Goal: Task Accomplishment & Management: Use online tool/utility

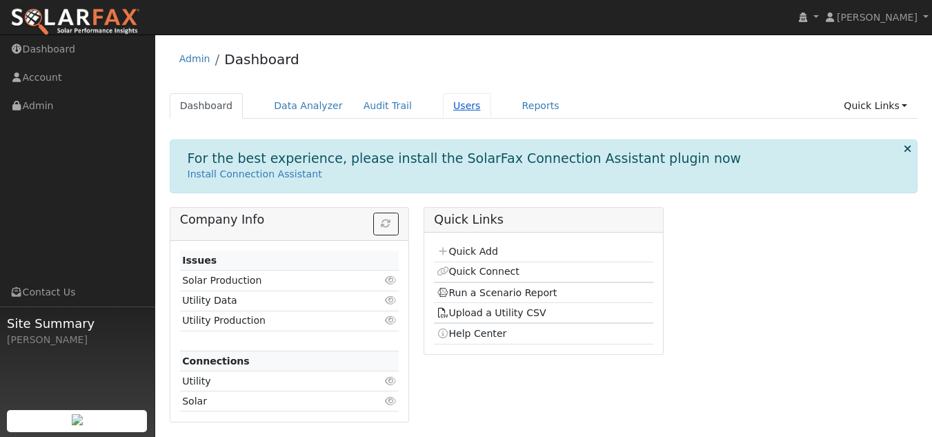
click at [443, 106] on link "Users" at bounding box center [467, 106] width 48 height 26
click at [470, 272] on link "Quick Connect" at bounding box center [478, 271] width 83 height 11
click at [455, 252] on link "Quick Add" at bounding box center [467, 251] width 61 height 11
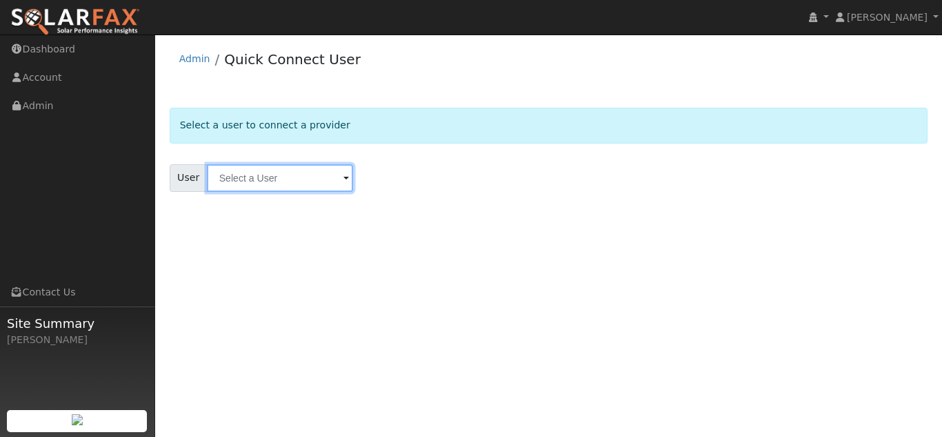
click at [251, 178] on input "text" at bounding box center [280, 178] width 146 height 28
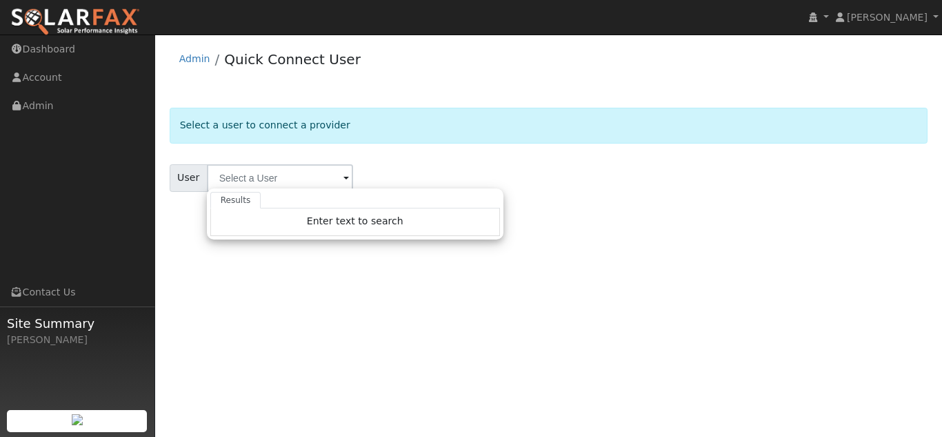
click at [387, 167] on div "User Results Enter text to search Enter text to search No history" at bounding box center [549, 178] width 759 height 28
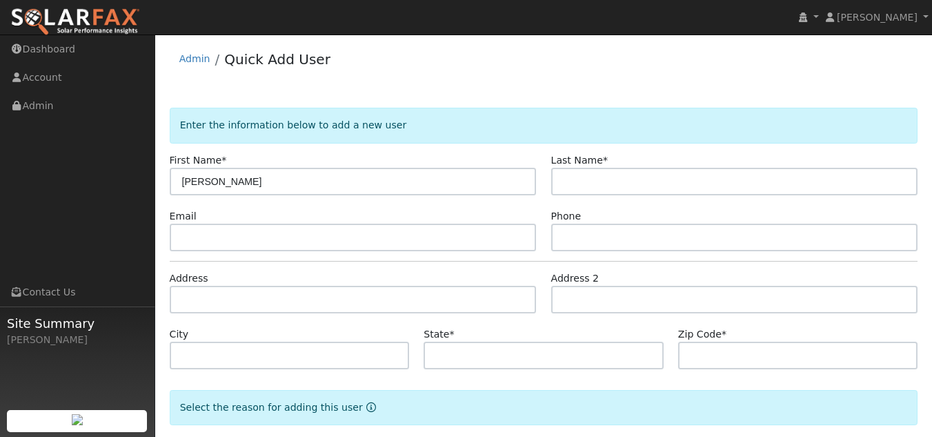
type input "Dylan"
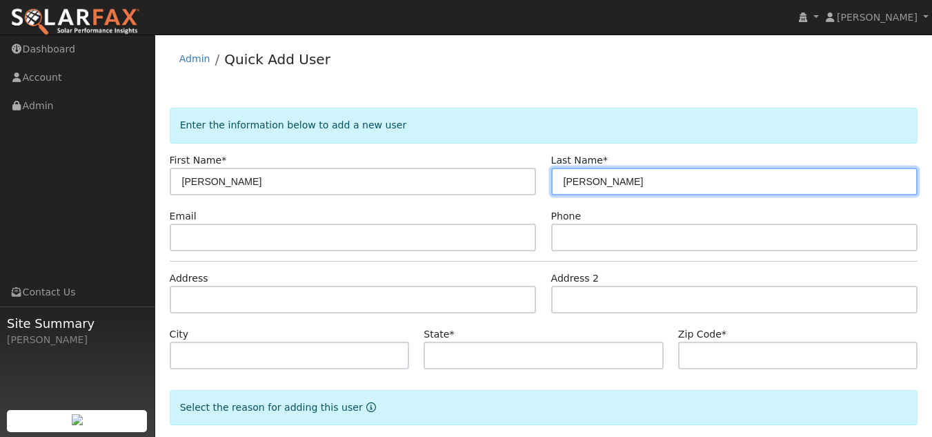
type input "Thompson"
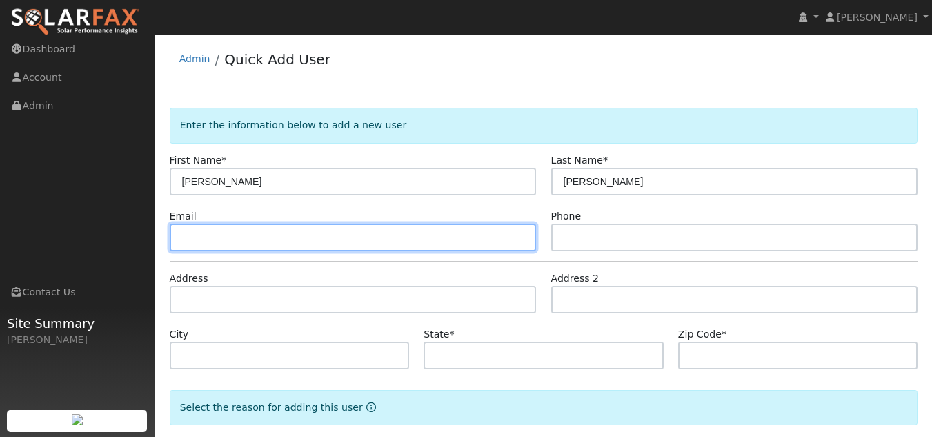
click at [205, 232] on input "text" at bounding box center [353, 238] width 367 height 28
paste input "arries55@yahoo.com"
type input "arries55@yahoo.com"
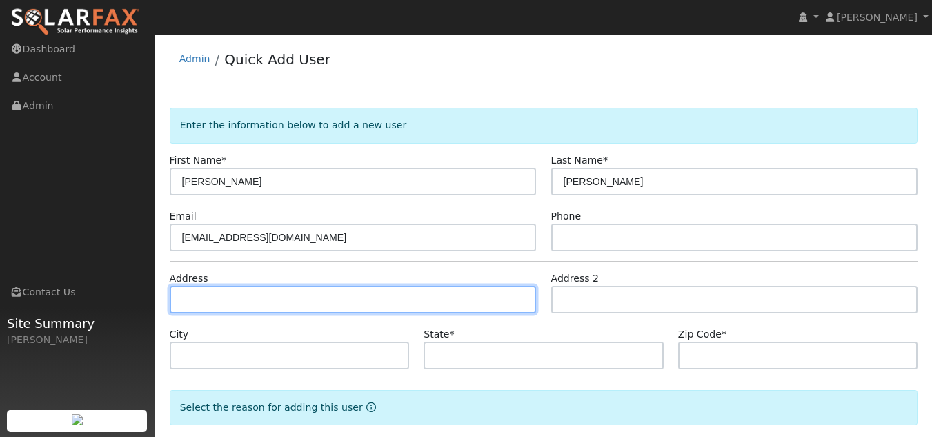
click at [235, 301] on input "text" at bounding box center [353, 300] width 367 height 28
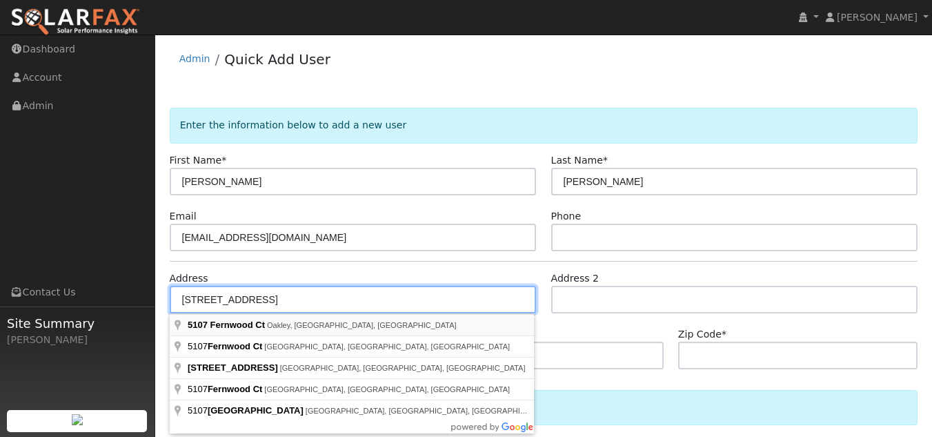
type input "[STREET_ADDRESS]"
type input "Oakley"
type input "CA"
type input "94561"
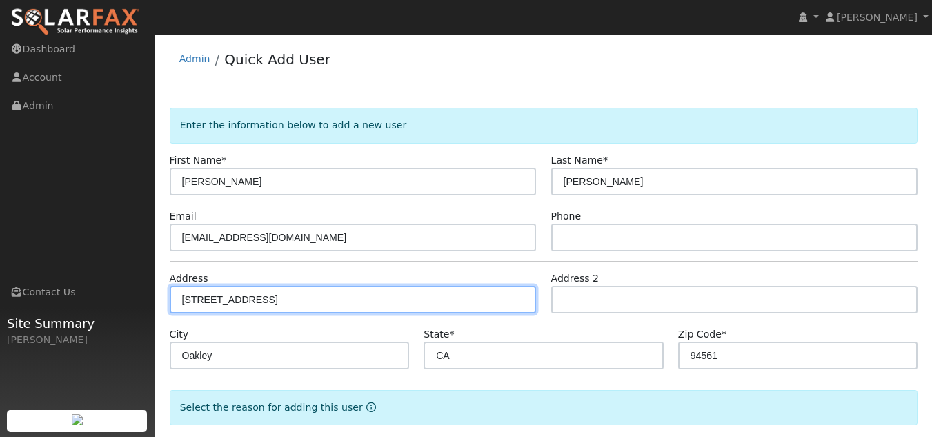
scroll to position [70, 0]
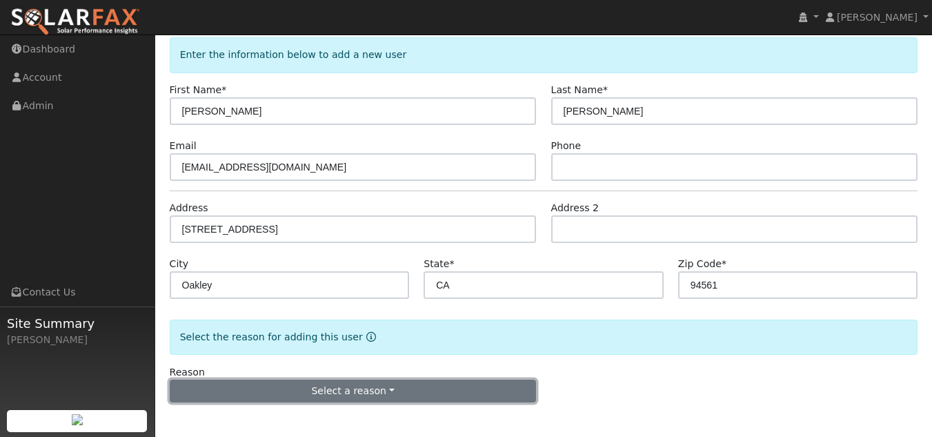
click at [386, 387] on button "Select a reason" at bounding box center [353, 390] width 367 height 23
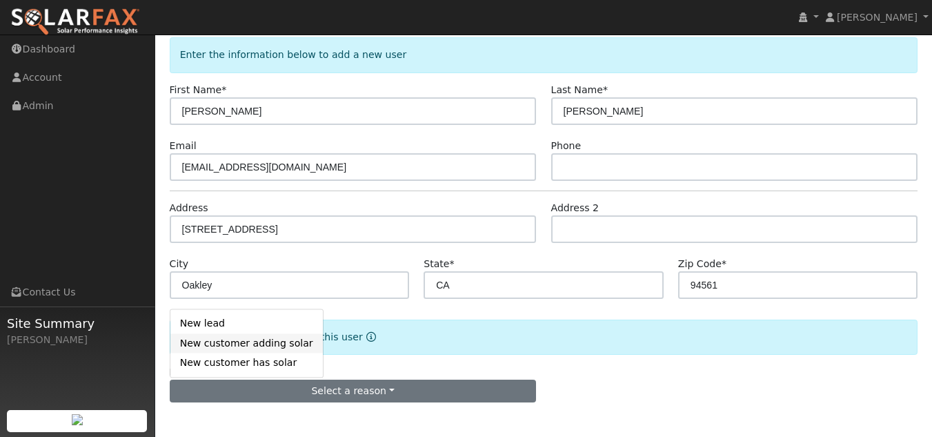
click at [271, 347] on link "New customer adding solar" at bounding box center [246, 342] width 152 height 19
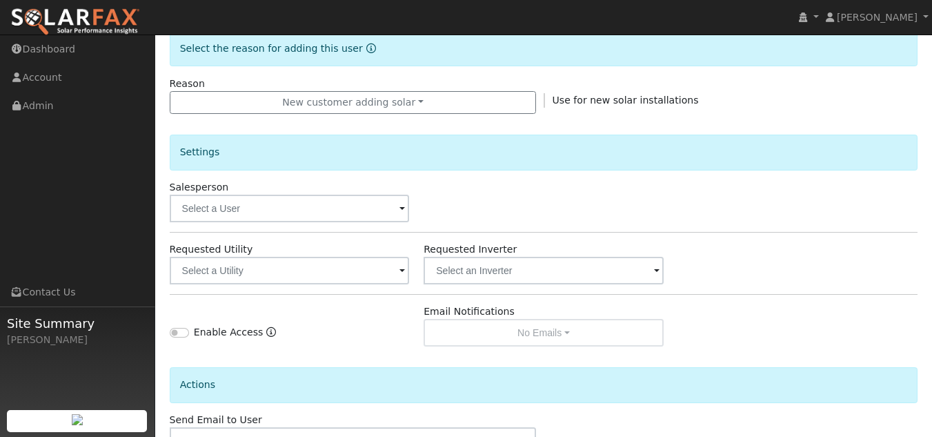
scroll to position [359, 0]
click at [402, 268] on span at bounding box center [402, 271] width 6 height 16
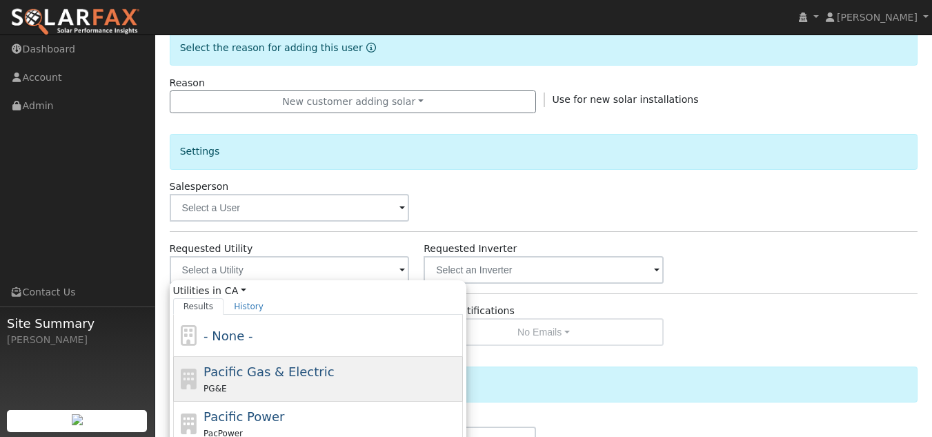
click at [318, 370] on div "Pacific Gas & Electric PG&E" at bounding box center [332, 378] width 256 height 33
type input "Pacific Gas & Electric"
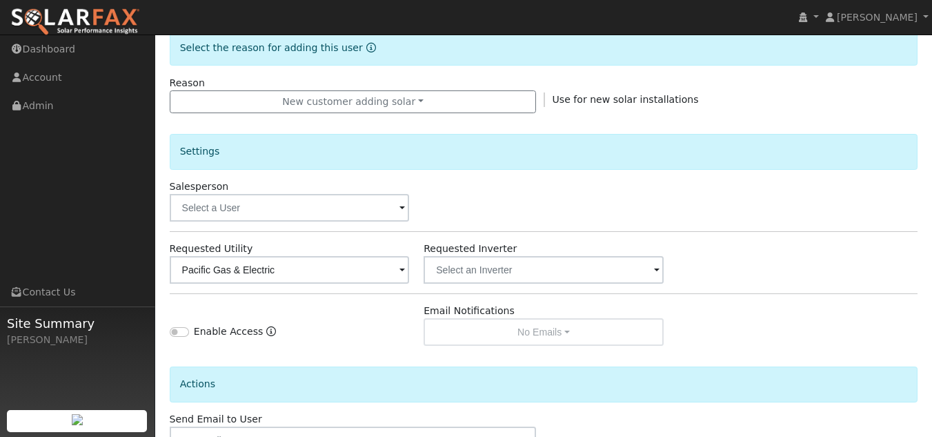
scroll to position [455, 0]
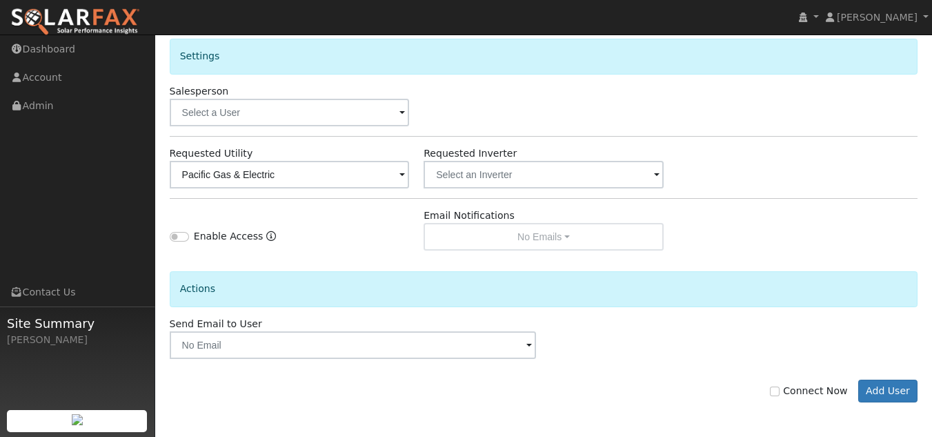
click at [566, 233] on div "Email Notifications No Emails No Emails Weekly Emails Monthly Emails" at bounding box center [544, 229] width 255 height 42
click at [384, 237] on div "Enable Access" at bounding box center [289, 229] width 255 height 42
click at [526, 346] on span at bounding box center [529, 346] width 6 height 16
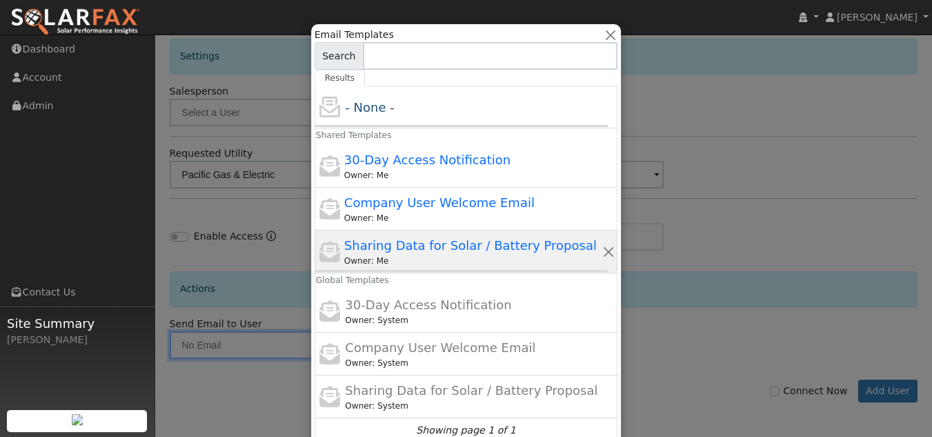
click at [466, 245] on span "Sharing Data for Solar / Battery Proposal" at bounding box center [470, 245] width 252 height 14
type input "Sharing Data for Solar / Battery Proposal"
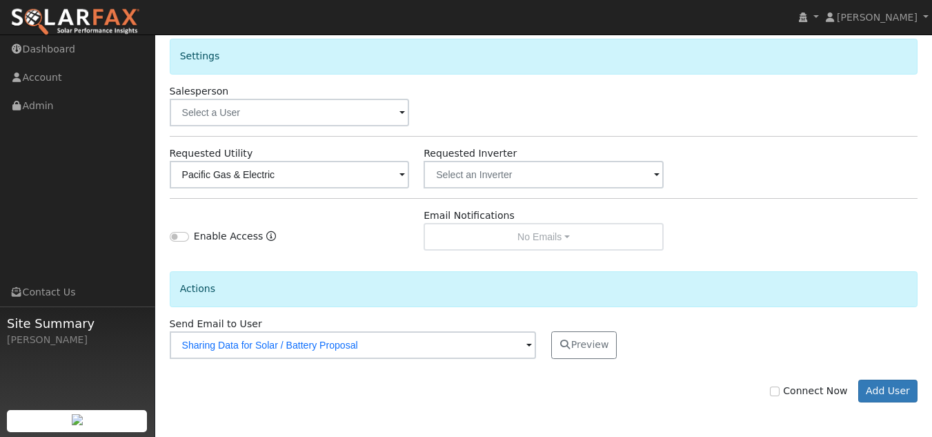
click at [405, 178] on span at bounding box center [402, 176] width 6 height 16
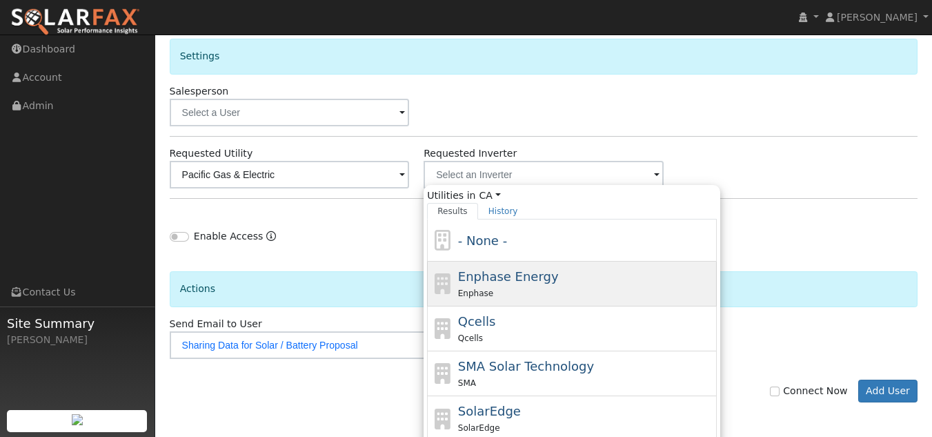
click at [578, 288] on div "Enphase" at bounding box center [586, 293] width 256 height 14
type input "Enphase Energy"
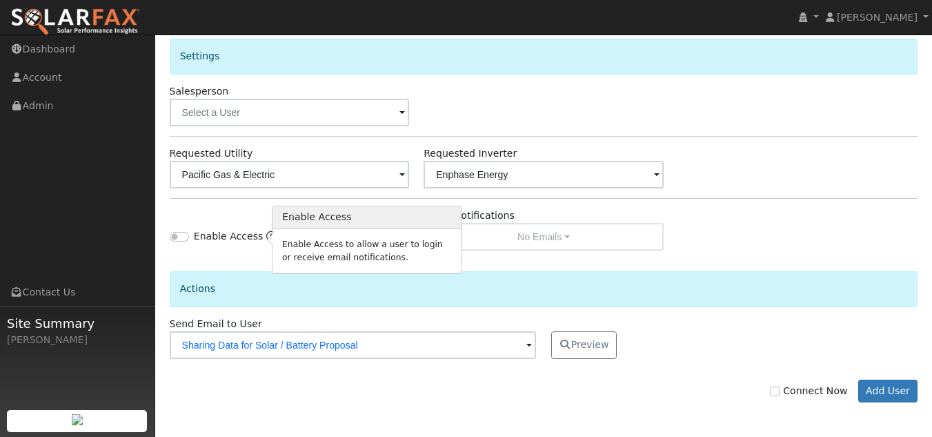
click at [266, 238] on icon "Enable Access" at bounding box center [271, 236] width 10 height 10
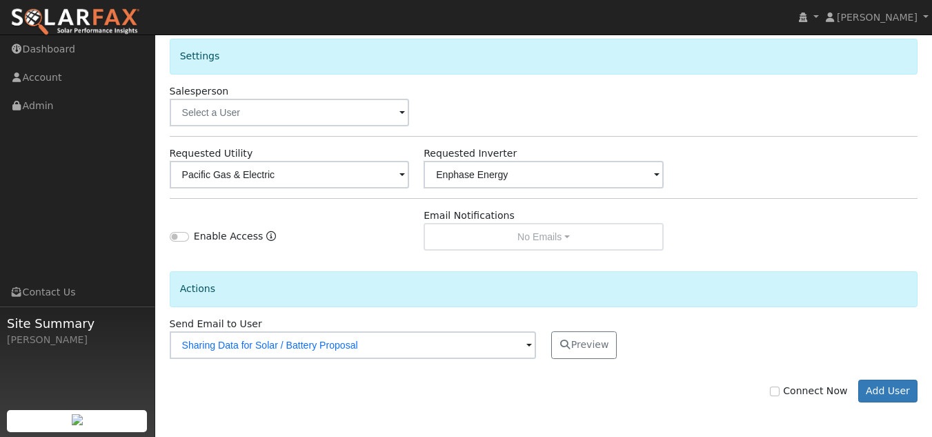
click at [710, 245] on div "Enable Access Email Notifications No Emails No Emails Weekly Emails Monthly Ema…" at bounding box center [543, 229] width 763 height 42
click at [780, 388] on input "Connect Now" at bounding box center [775, 391] width 10 height 10
checkbox input "true"
click at [886, 392] on button "Add User" at bounding box center [888, 390] width 60 height 23
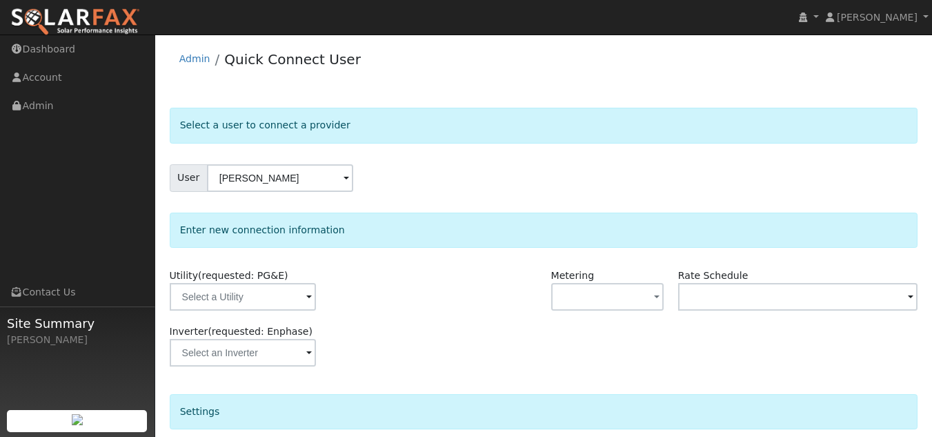
click at [457, 304] on div at bounding box center [480, 296] width 127 height 56
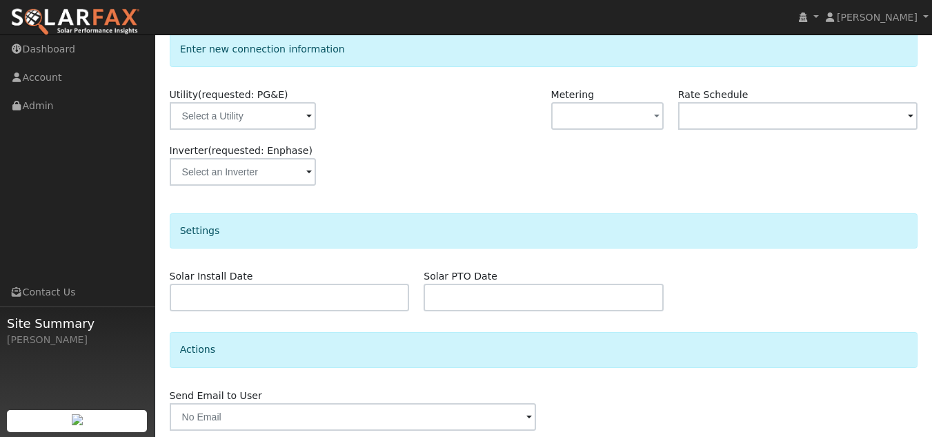
scroll to position [232, 0]
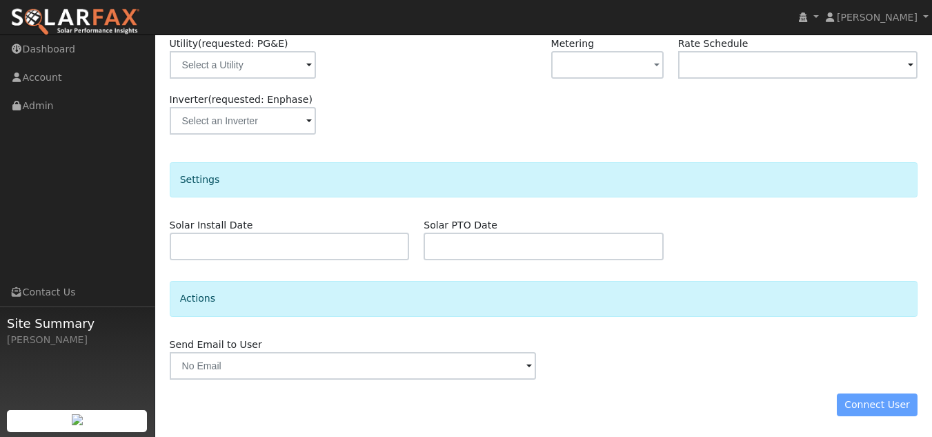
click at [528, 367] on span at bounding box center [529, 367] width 6 height 16
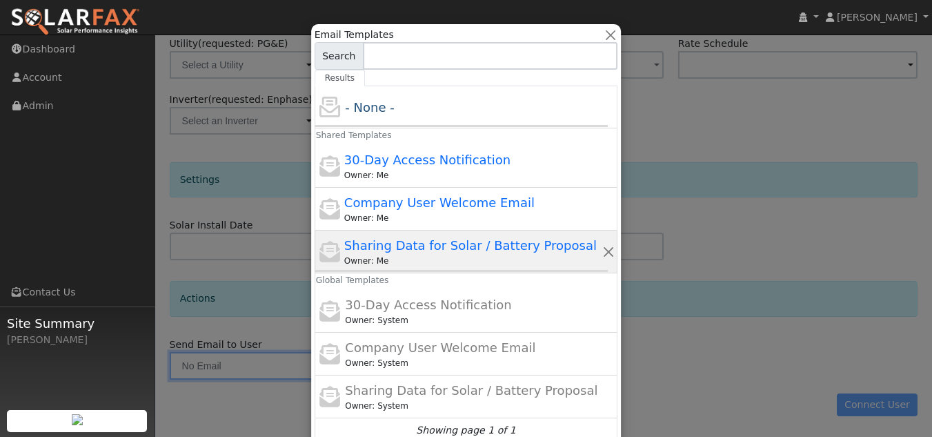
click at [448, 248] on span "Sharing Data for Solar / Battery Proposal" at bounding box center [470, 245] width 252 height 14
type input "Sharing Data for Solar / Battery Proposal"
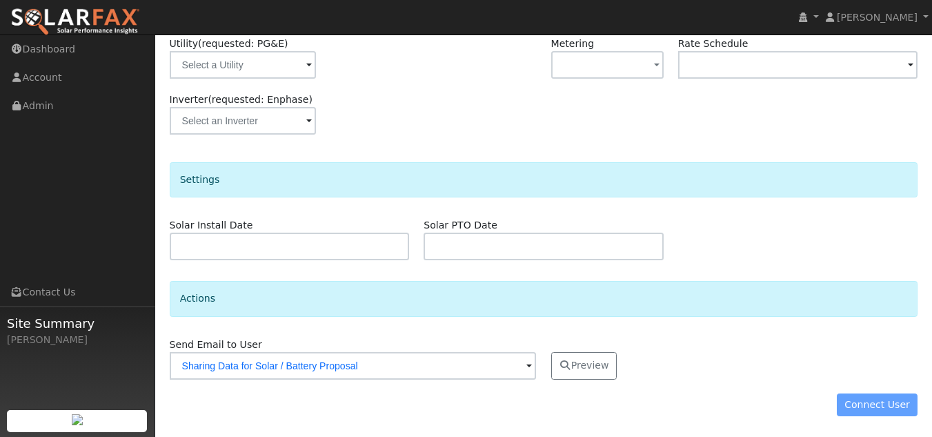
click at [729, 341] on div "Preview Preview Close" at bounding box center [734, 358] width 381 height 42
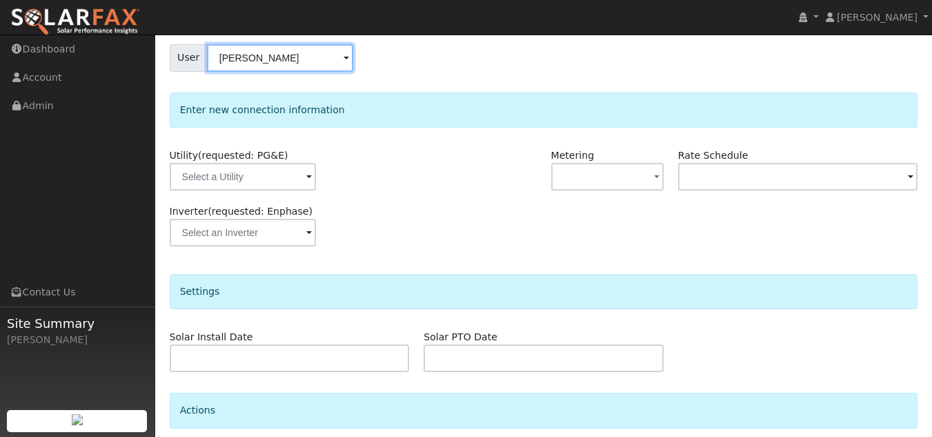
scroll to position [119, 0]
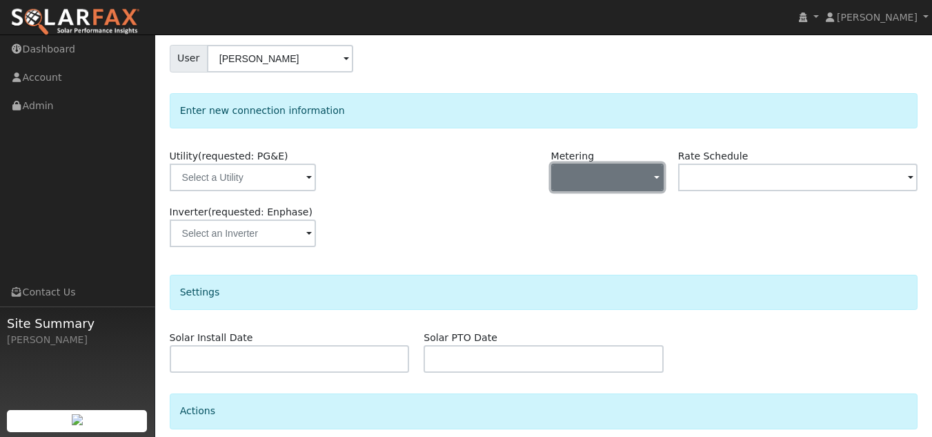
click at [656, 181] on span "button" at bounding box center [657, 178] width 6 height 14
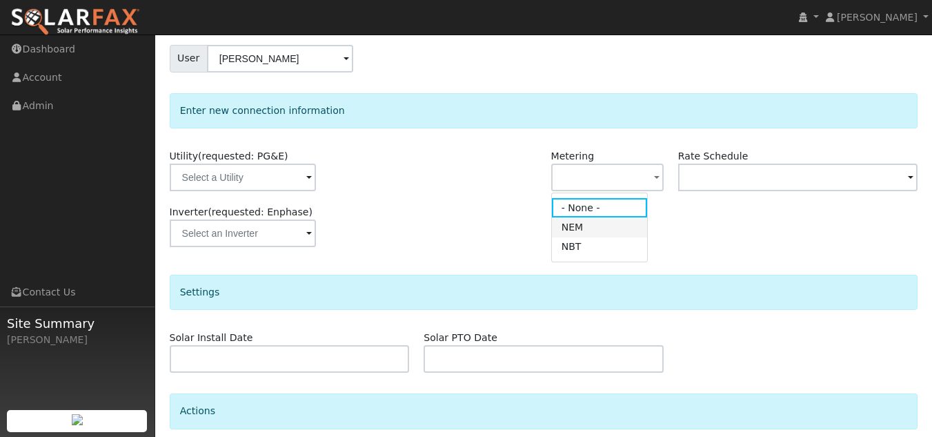
click at [617, 230] on link "NEM" at bounding box center [600, 226] width 96 height 19
click at [312, 175] on span at bounding box center [309, 178] width 6 height 16
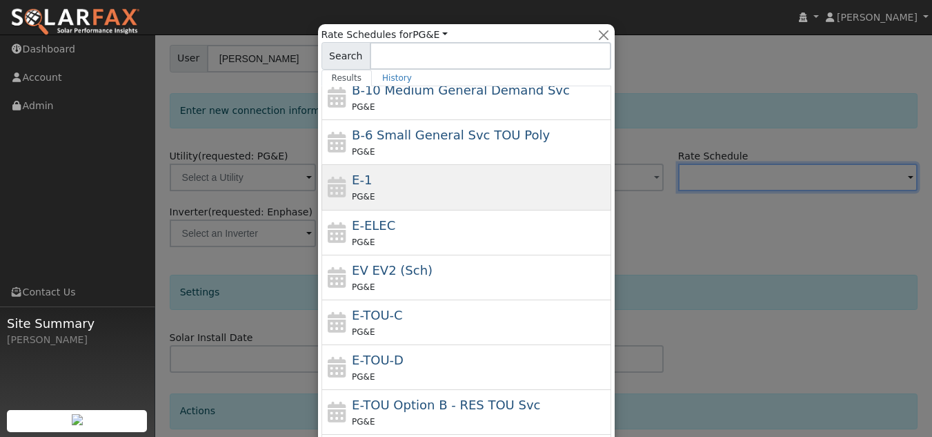
scroll to position [109, 0]
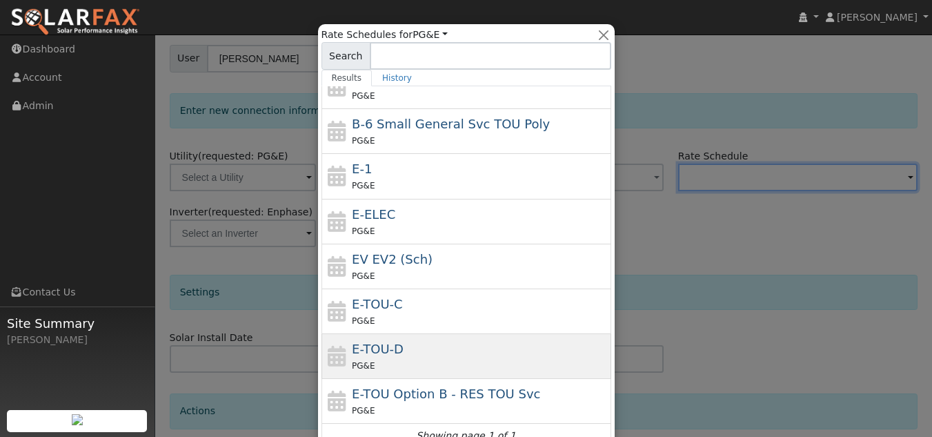
click at [437, 349] on div "E-TOU-D PG&E" at bounding box center [480, 355] width 256 height 33
type input "E-TOU-D"
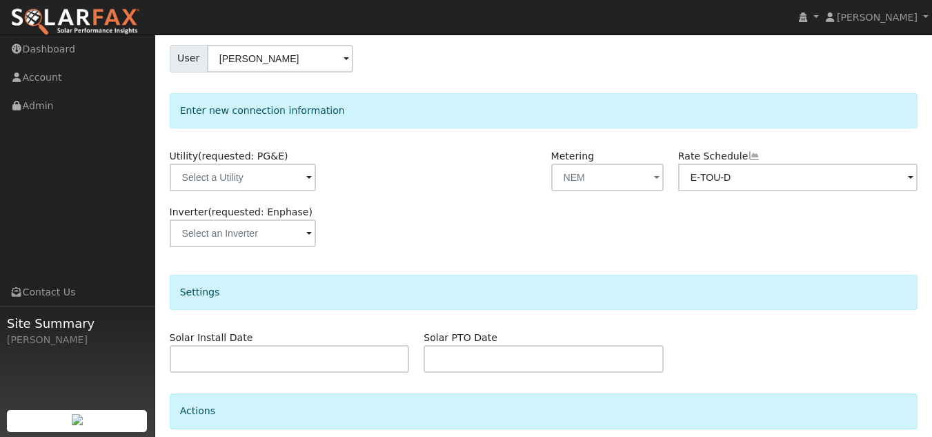
click at [527, 219] on div "Inverter (requested: Enphase)" at bounding box center [543, 233] width 763 height 56
click at [307, 179] on span at bounding box center [309, 178] width 6 height 16
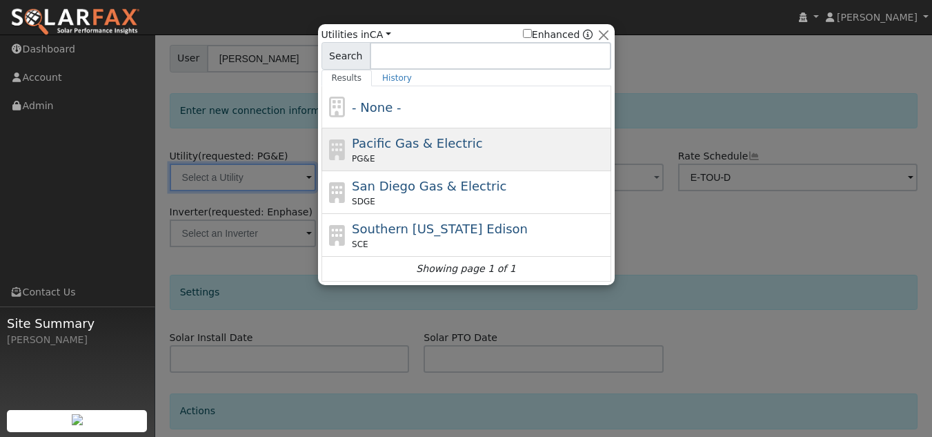
click at [380, 150] on span "Pacific Gas & Electric" at bounding box center [417, 143] width 130 height 14
type input "PG&E"
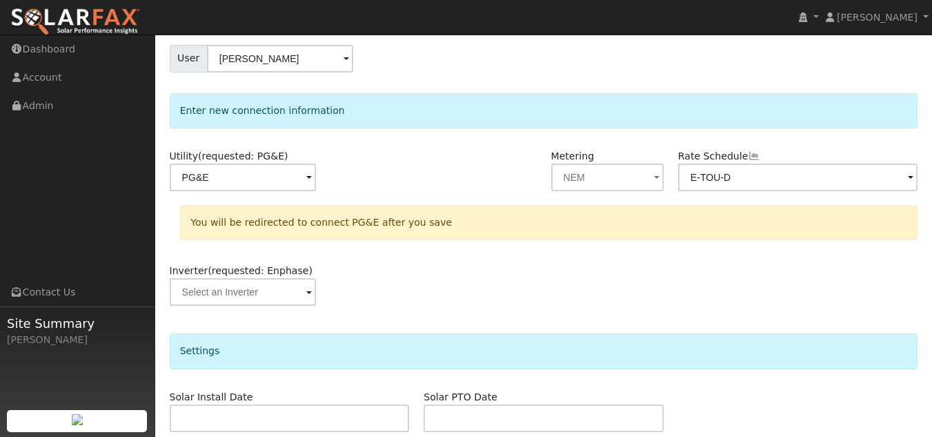
click at [479, 273] on div "Inverter (requested: Enphase)" at bounding box center [543, 292] width 763 height 56
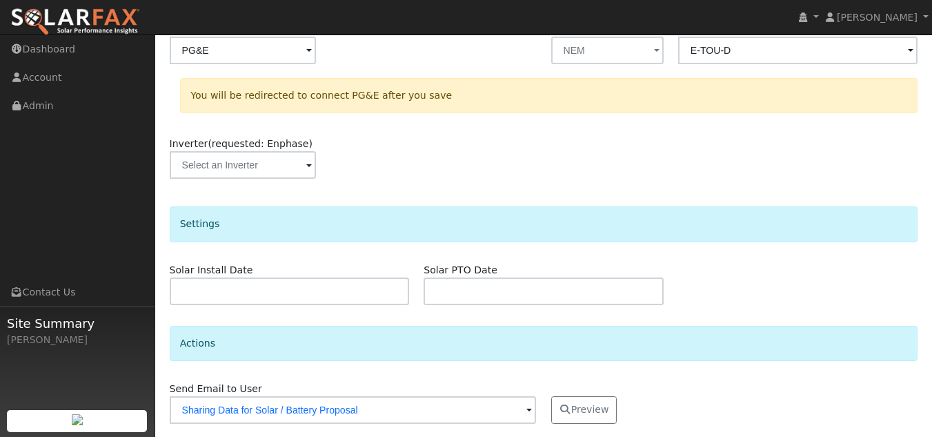
scroll to position [291, 0]
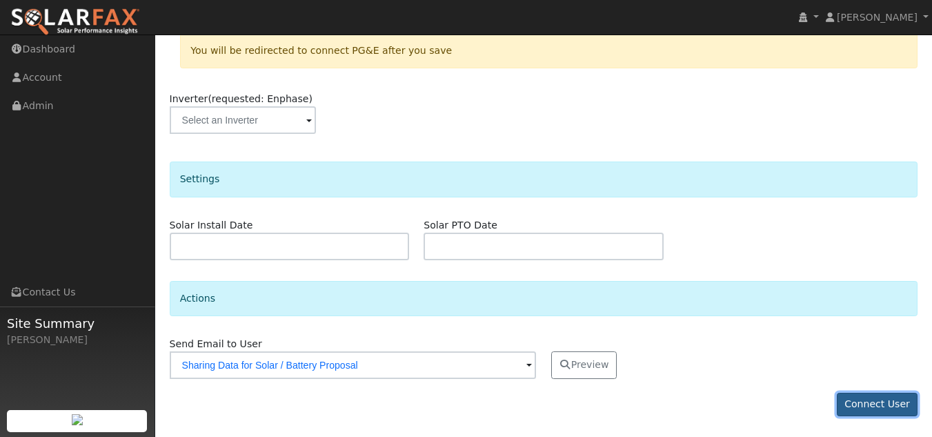
click at [860, 402] on button "Connect User" at bounding box center [877, 404] width 81 height 23
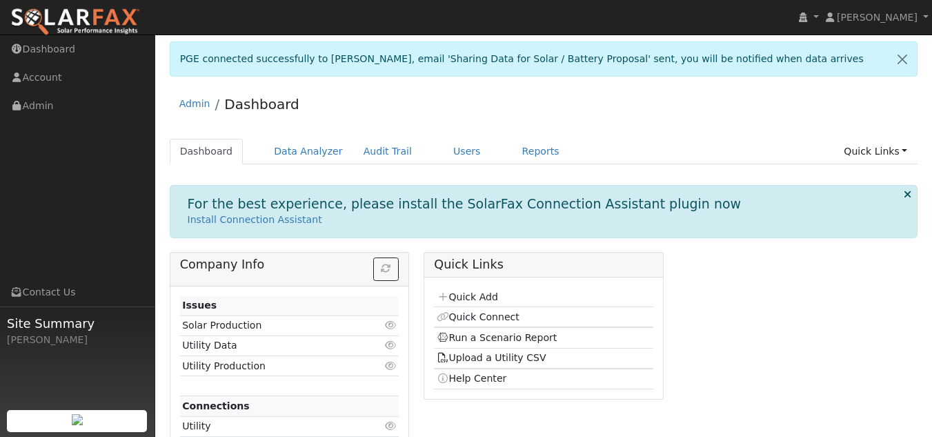
click at [702, 293] on div "Company Info Issues Solar Production Click to view Utility Data Click to view U…" at bounding box center [543, 365] width 763 height 226
click at [512, 150] on link "Reports" at bounding box center [541, 152] width 58 height 26
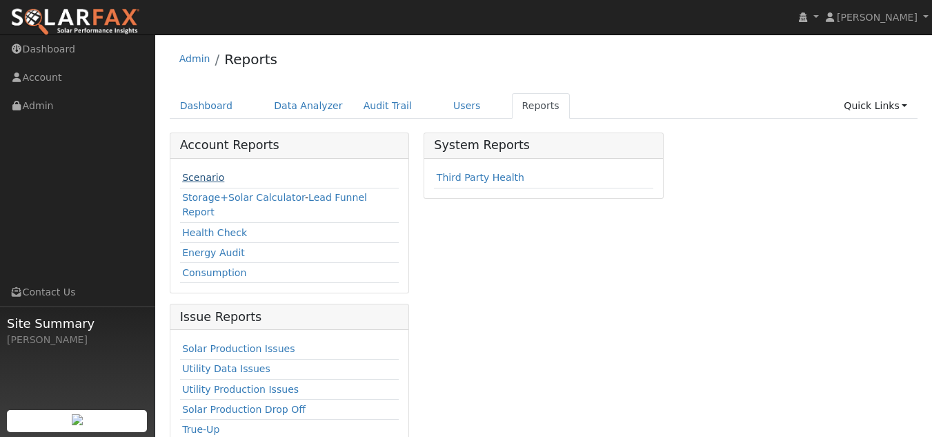
click at [207, 181] on link "Scenario" at bounding box center [203, 177] width 42 height 11
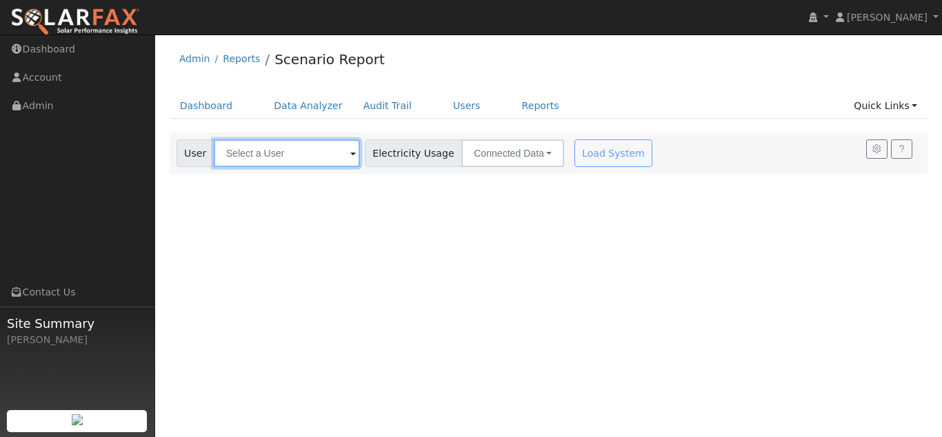
click at [282, 157] on input "text" at bounding box center [287, 153] width 146 height 28
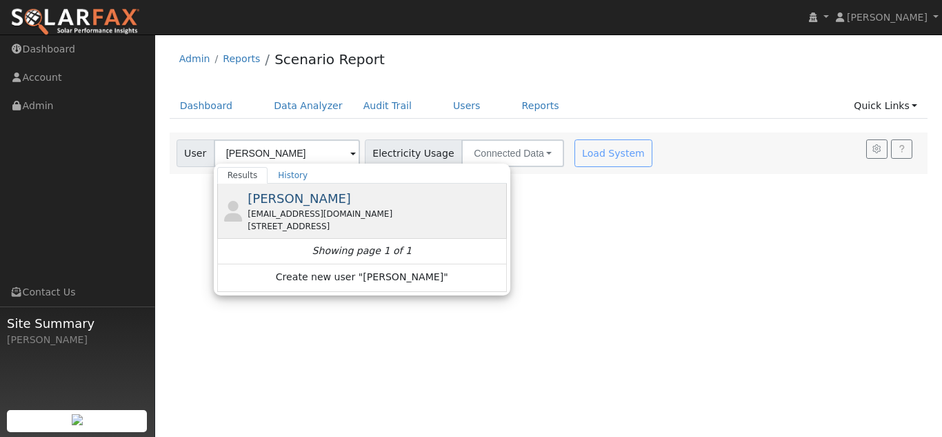
click at [296, 203] on span "[PERSON_NAME]" at bounding box center [299, 198] width 103 height 14
type input "[PERSON_NAME]"
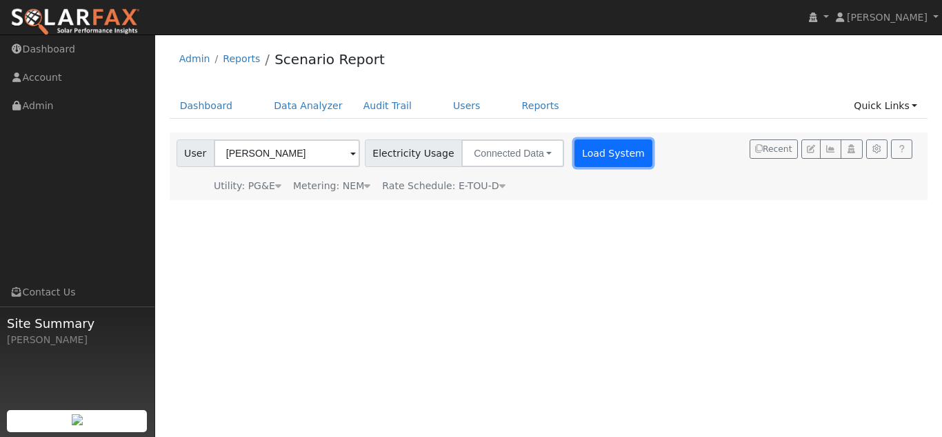
click at [584, 152] on button "Load System" at bounding box center [614, 153] width 79 height 28
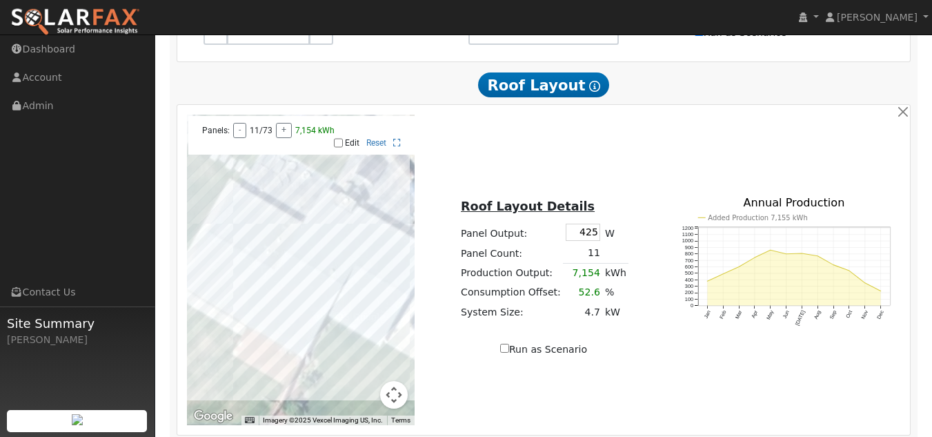
scroll to position [775, 0]
click at [592, 223] on input "425" at bounding box center [583, 231] width 34 height 17
type input "440"
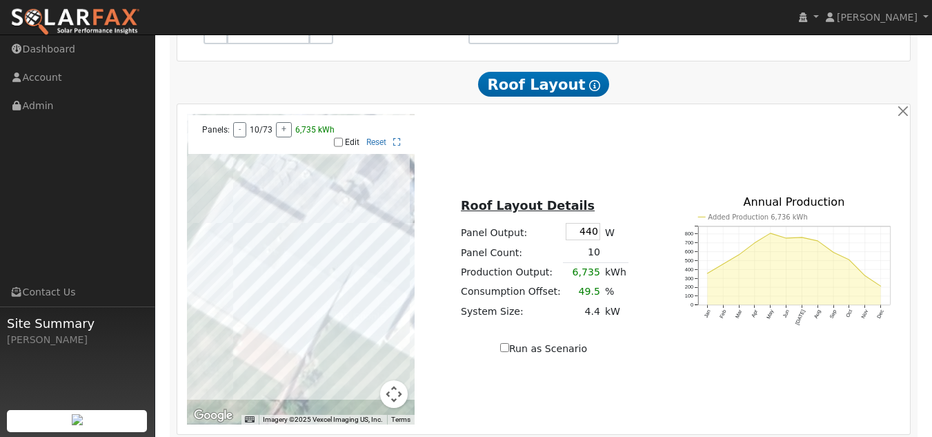
click at [626, 183] on div "Roof Layout Details Panel Output: 440 W Panel Count: 10 Production Output: 6,73…" at bounding box center [543, 269] width 243 height 174
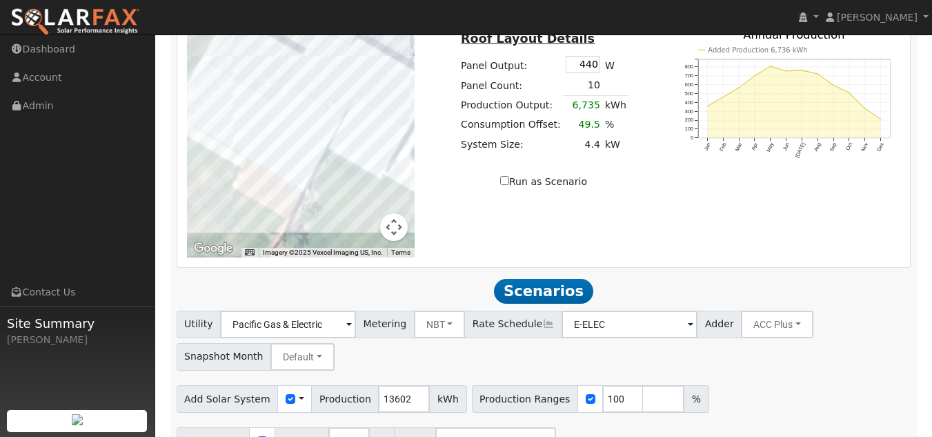
scroll to position [989, 0]
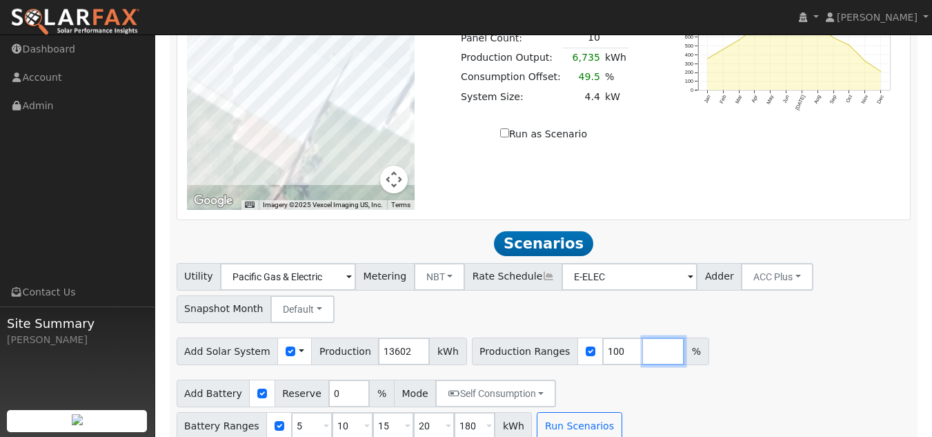
click at [643, 337] on input "number" at bounding box center [663, 351] width 41 height 28
type input "75"
type input "100"
click at [732, 295] on div "Utility Pacific Gas & Electric Metering NBT NEM NBT Rate Schedule E-ELEC Adder …" at bounding box center [544, 290] width 740 height 65
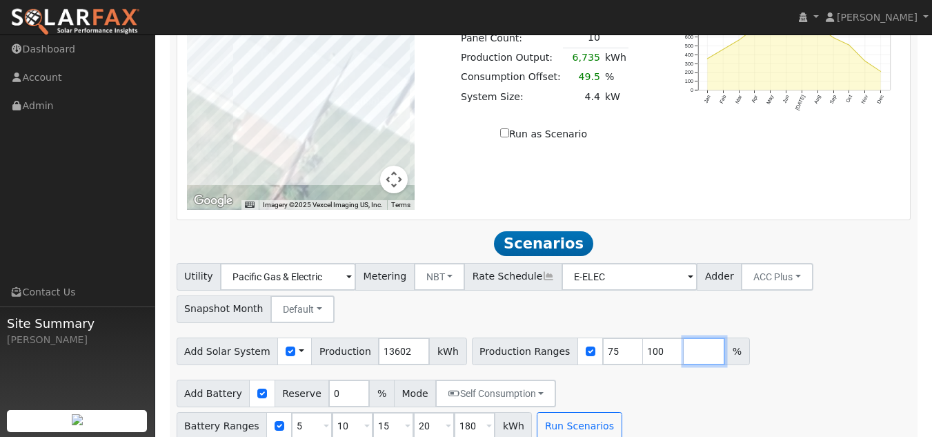
click at [684, 337] on input "number" at bounding box center [704, 351] width 41 height 28
type input "120"
click at [804, 302] on div "Utility Pacific Gas & Electric Metering NBT NEM NBT Rate Schedule E-ELEC Adder …" at bounding box center [544, 290] width 740 height 65
click at [492, 419] on span at bounding box center [489, 427] width 6 height 16
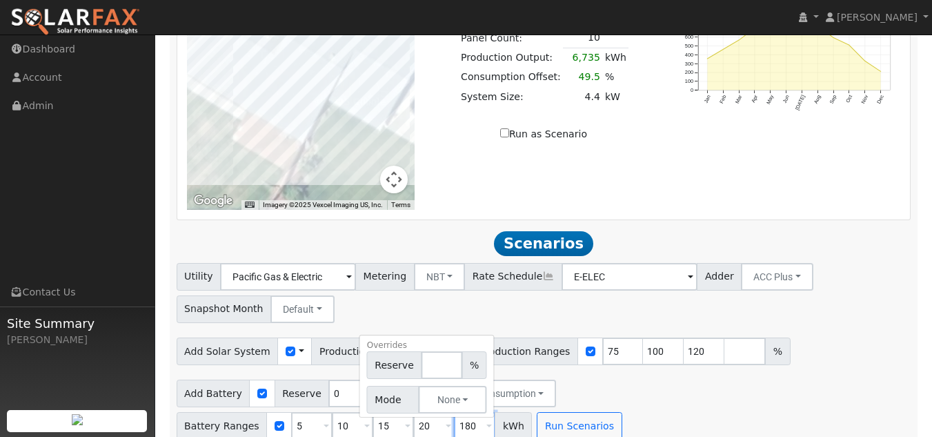
click at [495, 412] on input "180" at bounding box center [474, 426] width 41 height 28
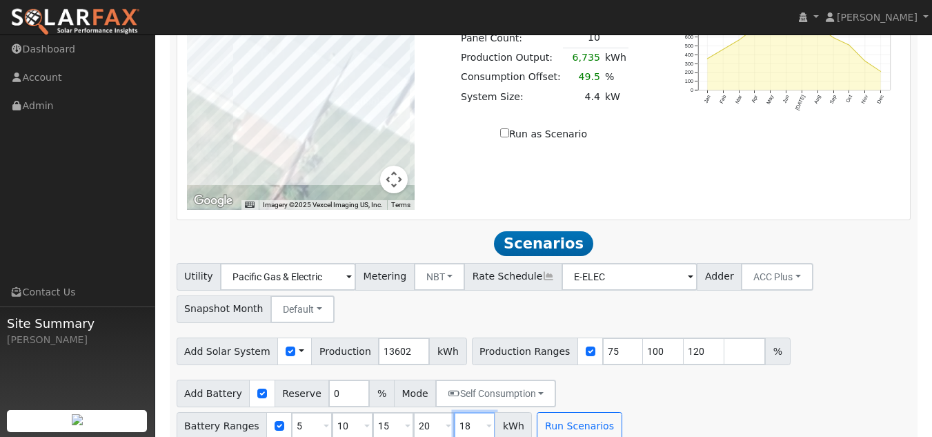
type input "1"
click at [841, 333] on div "Add Solar System Use CSV Data Production 13602 kWh Production Ranges 75 100 120…" at bounding box center [544, 349] width 740 height 32
click at [825, 310] on div "Utility Pacific Gas & Electric Metering NBT NEM NBT Rate Schedule E-ELEC Adder …" at bounding box center [543, 351] width 749 height 177
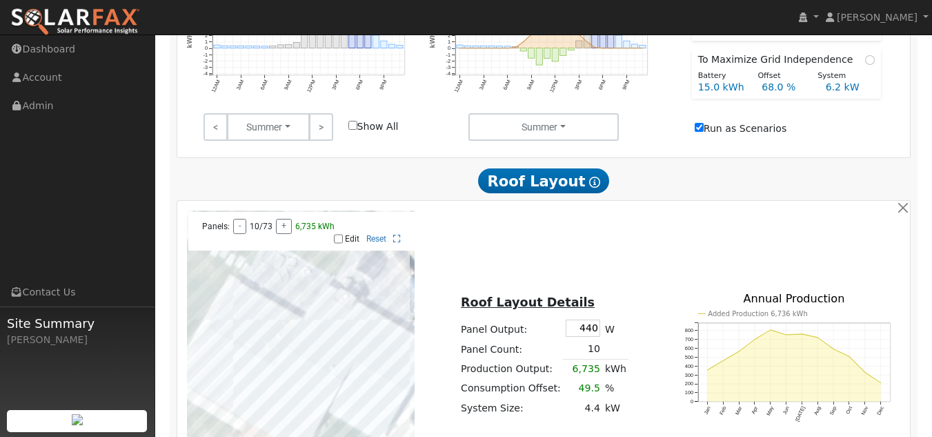
scroll to position [679, 0]
type input "100"
click at [282, 218] on button "+" at bounding box center [284, 225] width 16 height 15
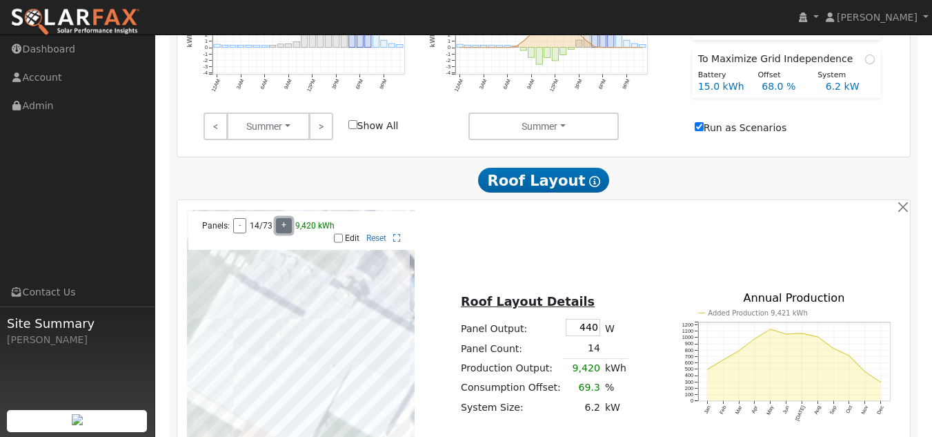
click at [282, 218] on button "+" at bounding box center [284, 225] width 16 height 15
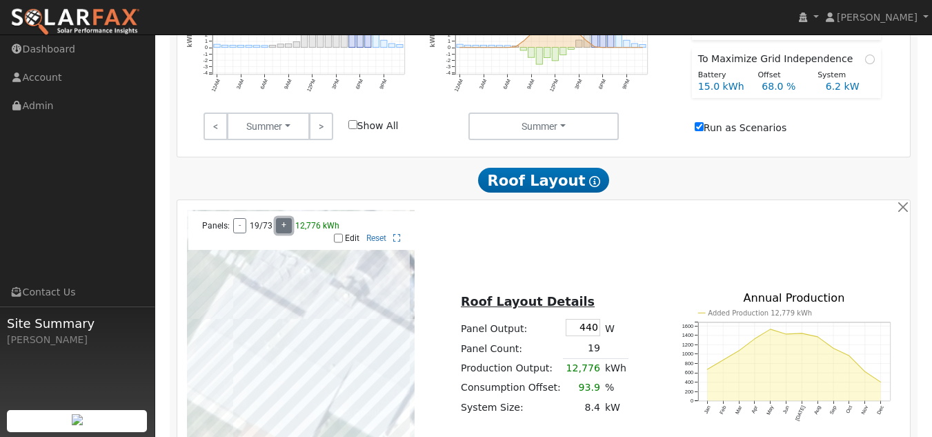
click at [282, 218] on button "+" at bounding box center [284, 225] width 16 height 15
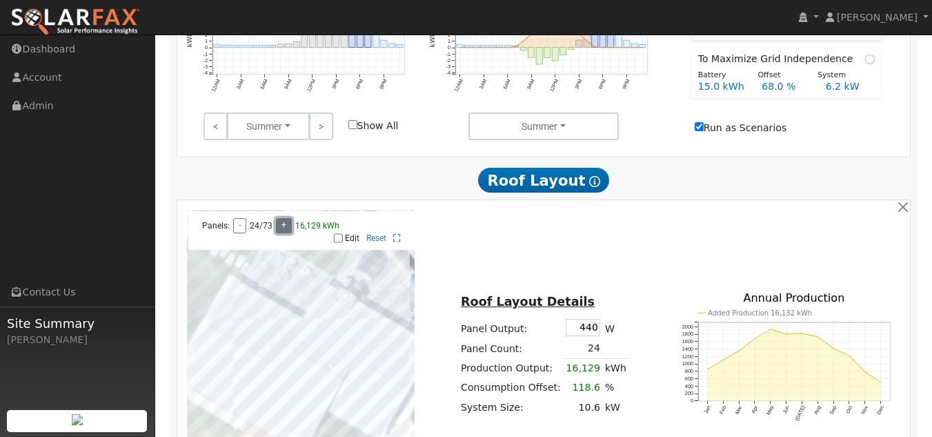
click at [282, 218] on button "+" at bounding box center [284, 225] width 16 height 15
click at [241, 218] on button "-" at bounding box center [239, 225] width 13 height 15
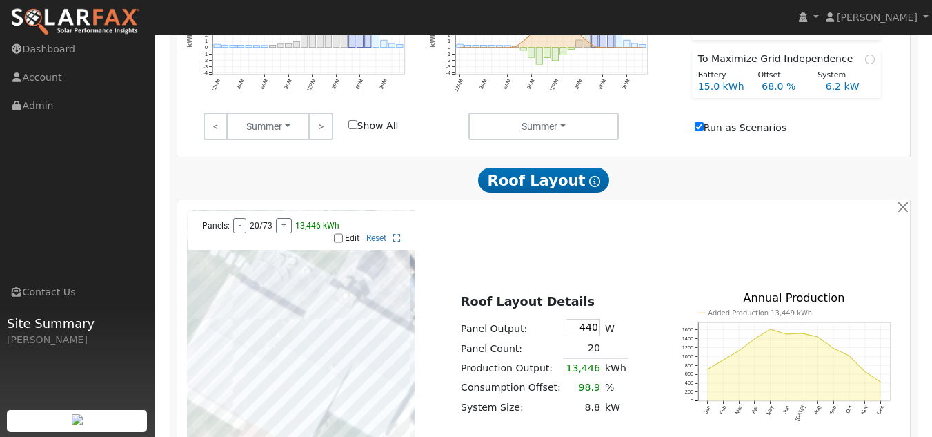
click at [483, 240] on div "To navigate the map with touch gestures double-tap and hold your finger on the …" at bounding box center [543, 365] width 729 height 310
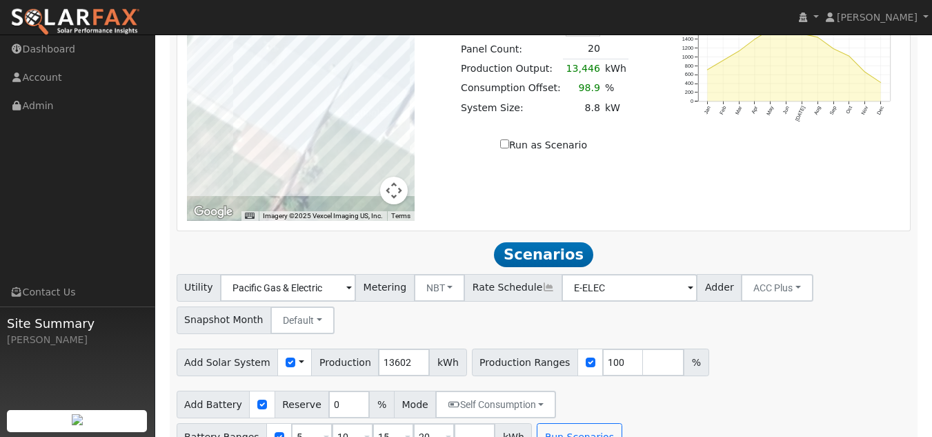
scroll to position [984, 0]
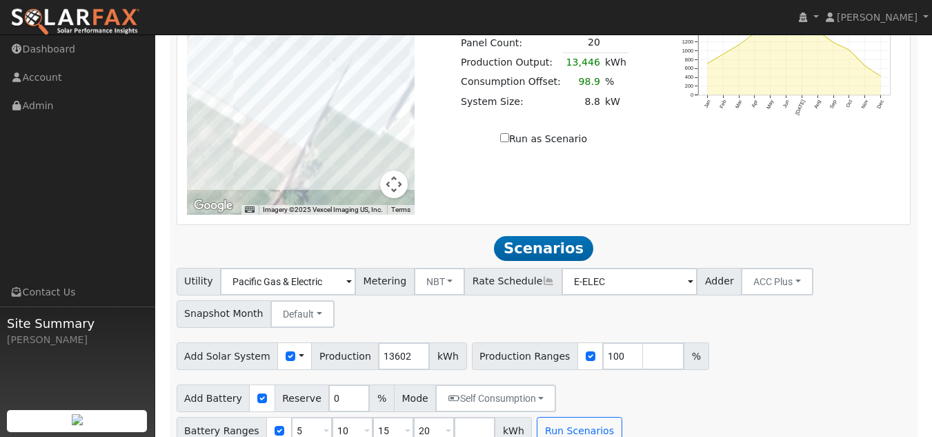
click at [508, 133] on input "Run as Scenario" at bounding box center [504, 137] width 9 height 9
checkbox input "true"
type input "13446"
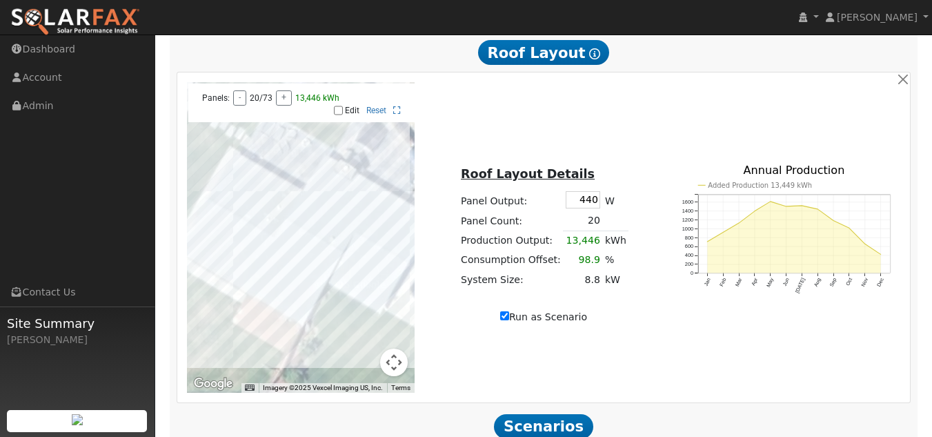
scroll to position [806, 0]
click at [533, 168] on u "Roof Layout Details" at bounding box center [528, 175] width 134 height 14
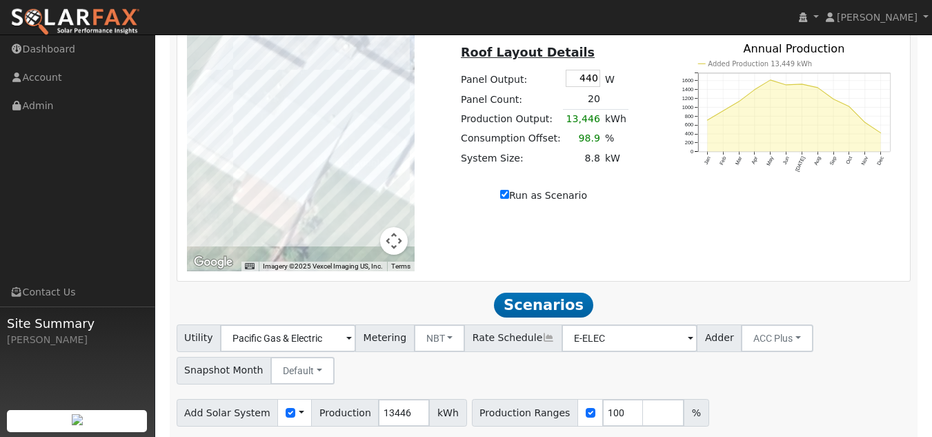
scroll to position [989, 0]
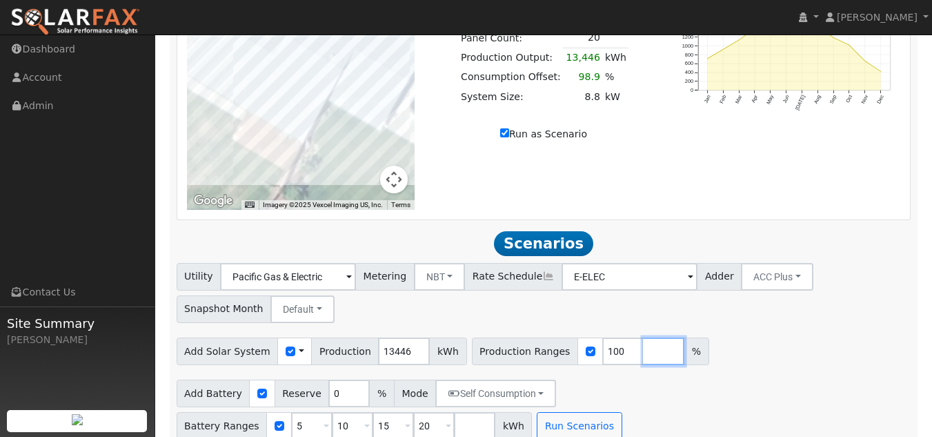
click at [643, 337] on input "number" at bounding box center [663, 351] width 41 height 28
type input "120"
click at [684, 337] on input "number" at bounding box center [704, 351] width 41 height 28
type input "75"
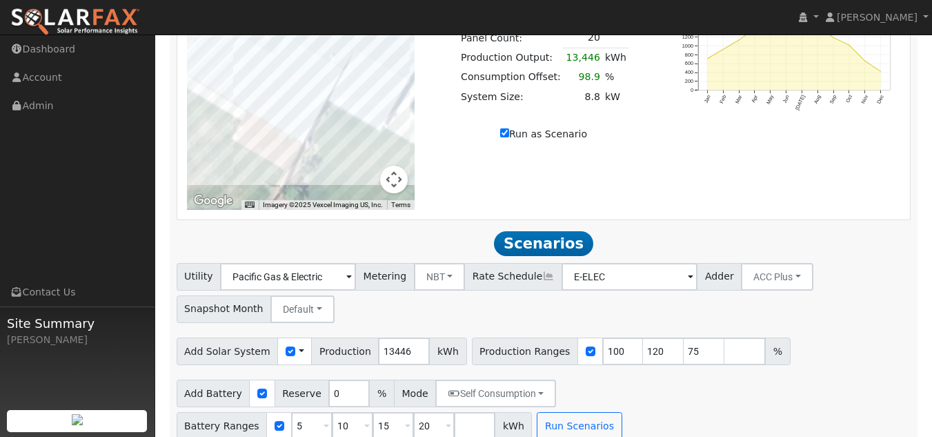
type input "100"
type input "120"
click at [811, 333] on div "Add Solar System Use CSV Data Production 13446 kWh Production Ranges 75 100 120…" at bounding box center [544, 349] width 740 height 32
click at [394, 337] on input "13446" at bounding box center [404, 351] width 52 height 28
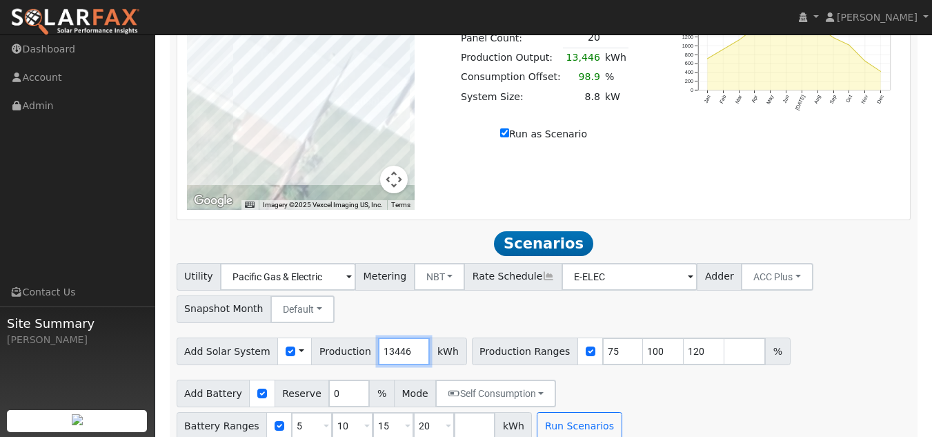
click at [394, 337] on input "13446" at bounding box center [404, 351] width 52 height 28
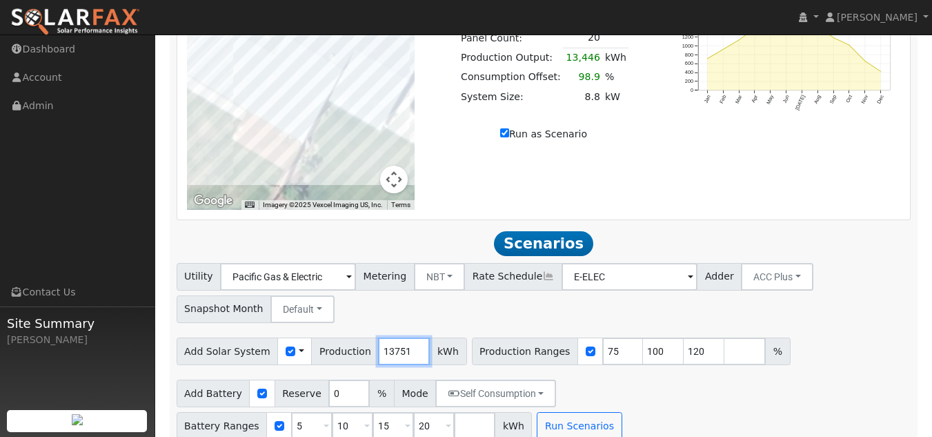
type input "13751"
click at [531, 290] on div "Utility Pacific Gas & Electric Metering NBT NEM NBT Rate Schedule E-ELEC Adder …" at bounding box center [544, 290] width 740 height 65
click at [814, 304] on div "Utility Pacific Gas & Electric Metering NBT NEM NBT Rate Schedule E-ELEC Adder …" at bounding box center [544, 290] width 740 height 65
click at [537, 412] on button "Run Scenarios" at bounding box center [579, 426] width 85 height 28
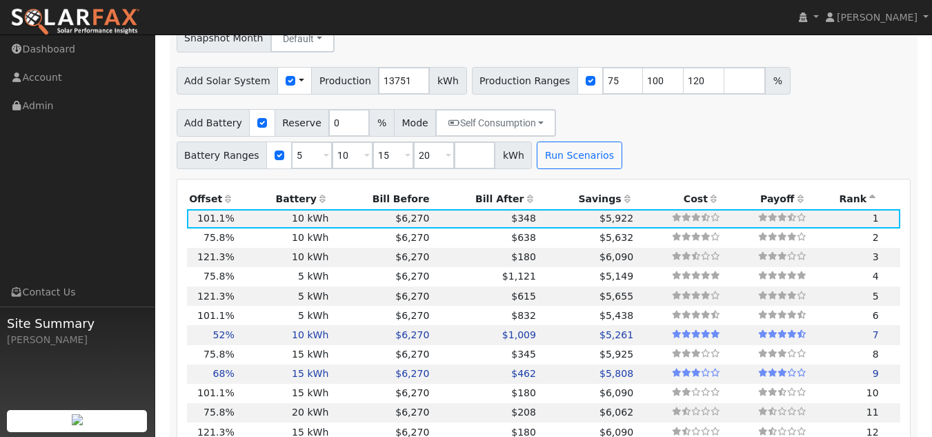
scroll to position [1291, 0]
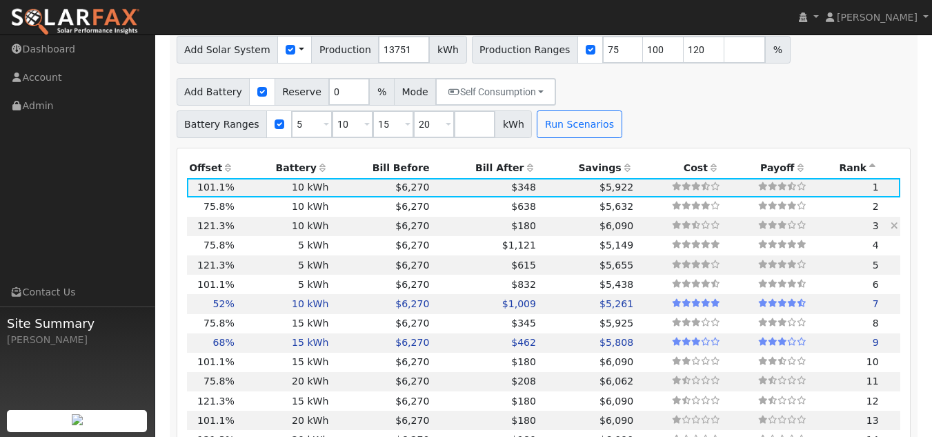
click at [435, 217] on td "$180" at bounding box center [485, 226] width 107 height 19
type input "11.0"
type input "$33,002"
type input "$16,501"
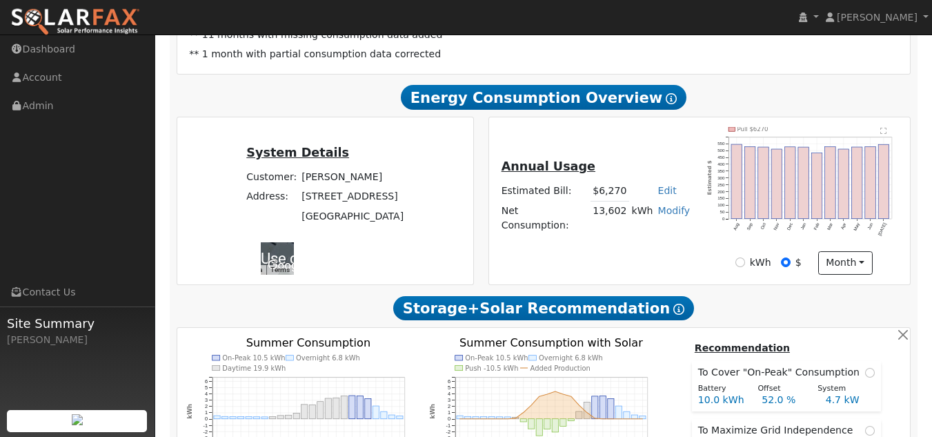
scroll to position [263, 0]
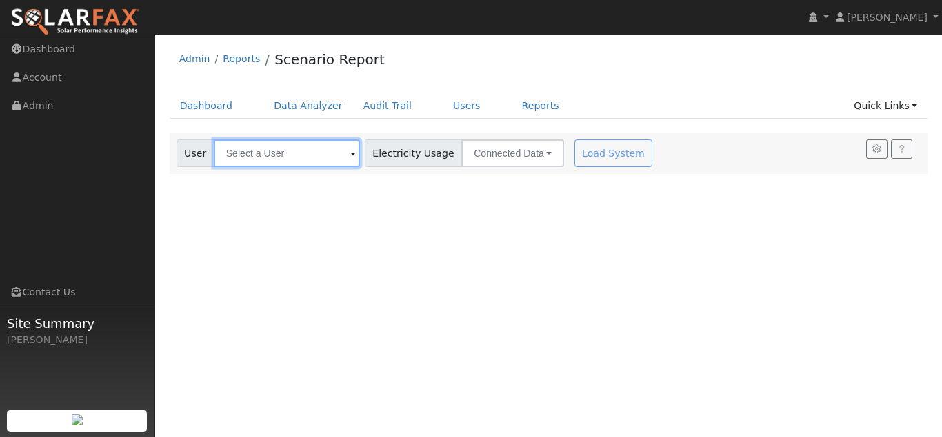
click at [305, 159] on input "text" at bounding box center [287, 153] width 146 height 28
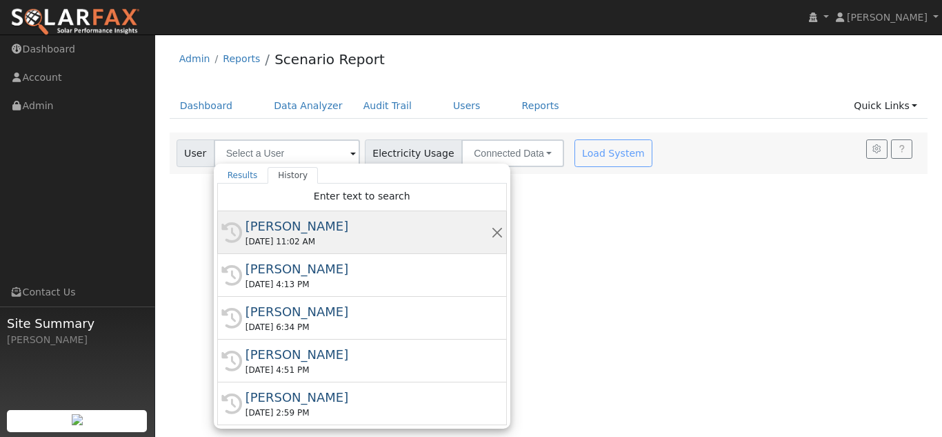
click at [300, 226] on div "[PERSON_NAME]" at bounding box center [369, 226] width 246 height 19
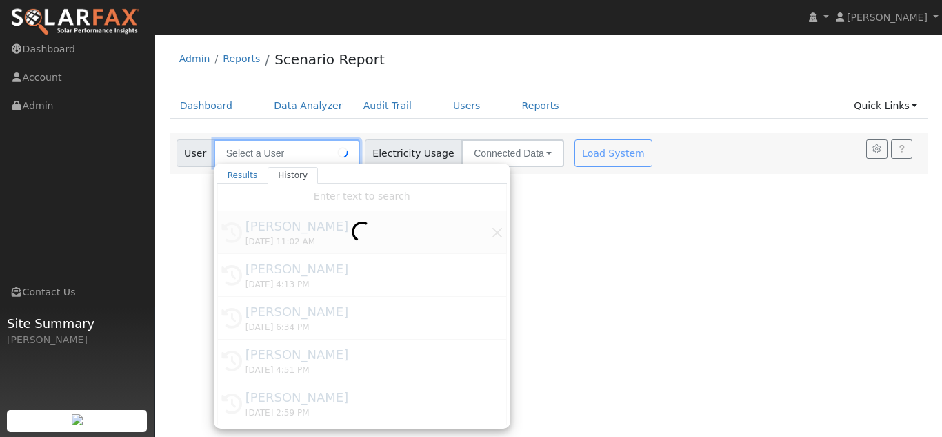
type input "[PERSON_NAME]"
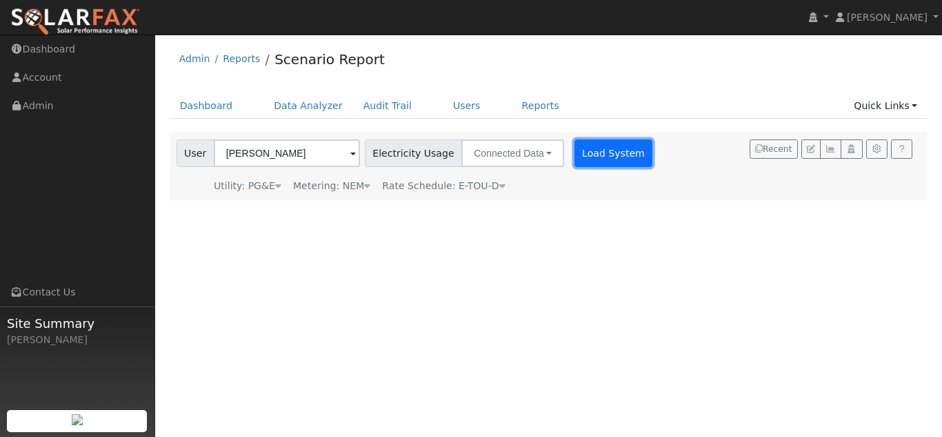
click at [589, 154] on button "Load System" at bounding box center [614, 153] width 79 height 28
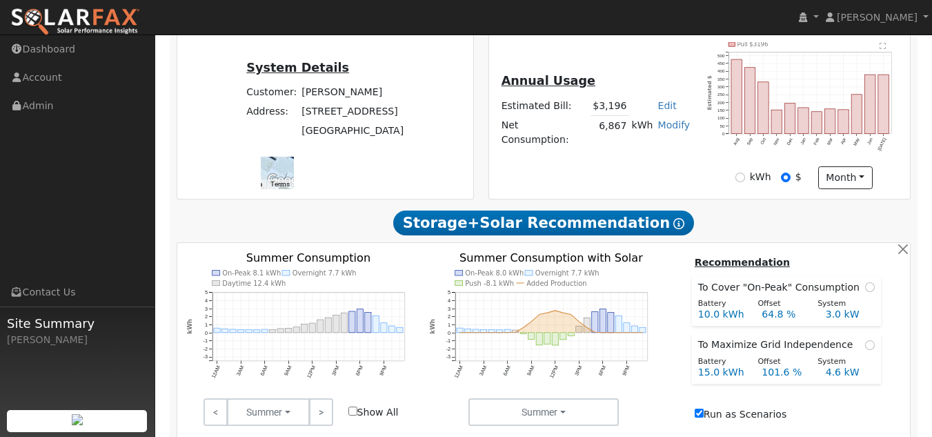
scroll to position [308, 0]
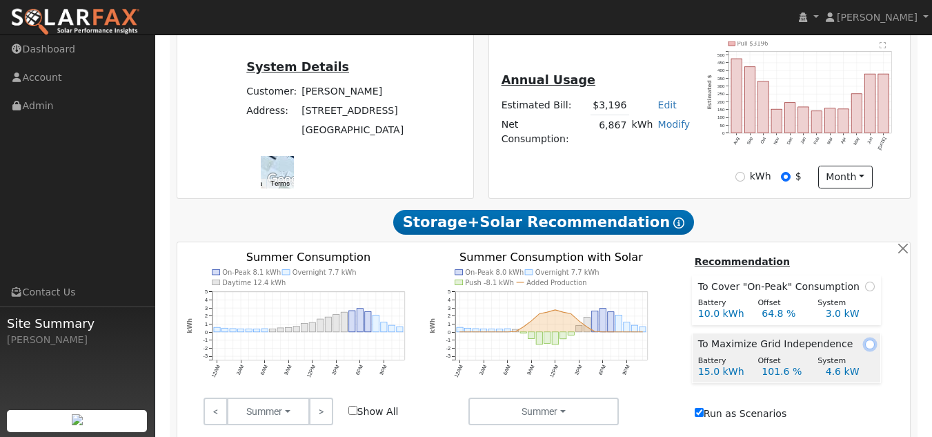
click at [865, 339] on input "radio" at bounding box center [870, 344] width 10 height 10
radio input "true"
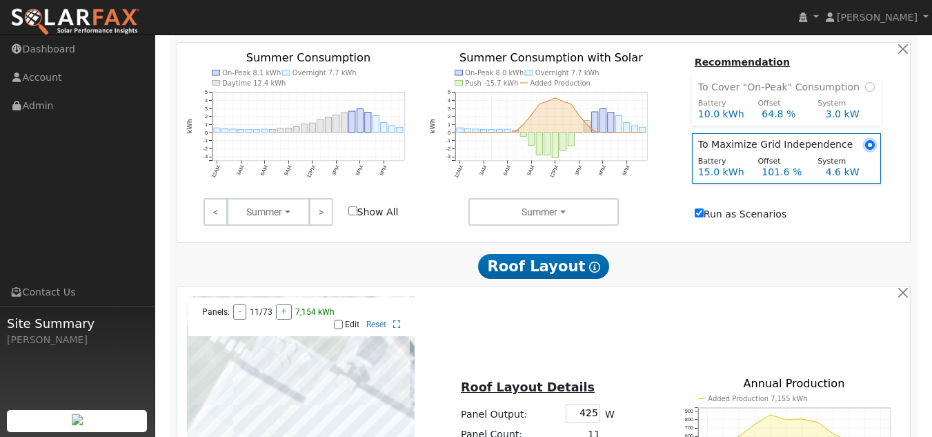
scroll to position [642, 0]
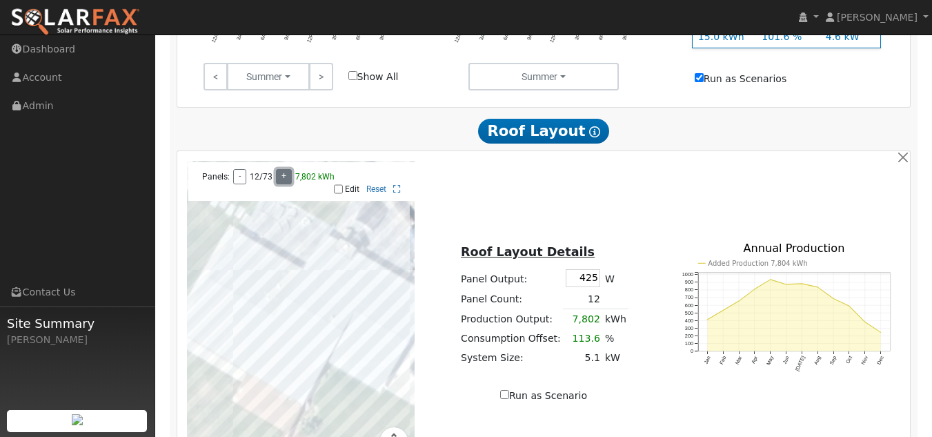
click at [281, 169] on button "+" at bounding box center [284, 176] width 16 height 15
click at [659, 353] on div "Roof Layout Details Panel Output: 425 W Panel Count: 13 Production Output: 8,45…" at bounding box center [543, 316] width 243 height 174
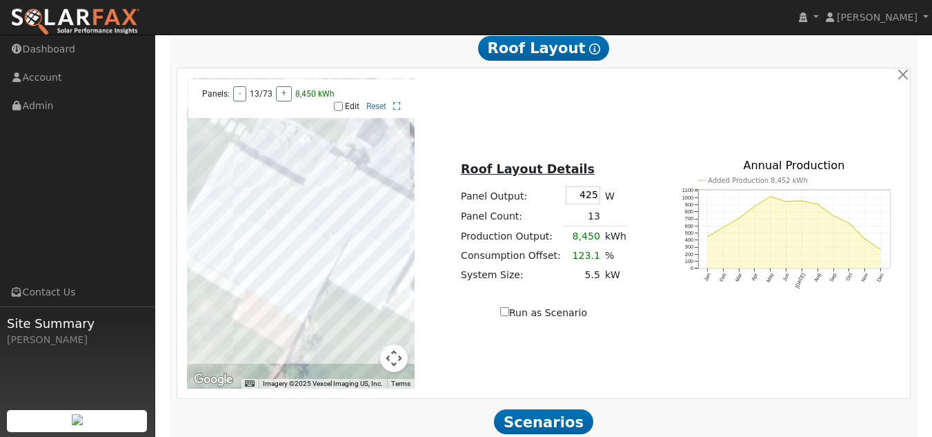
scroll to position [726, 0]
click at [508, 306] on input "Run as Scenario" at bounding box center [504, 310] width 9 height 9
checkbox input "true"
type input "8450"
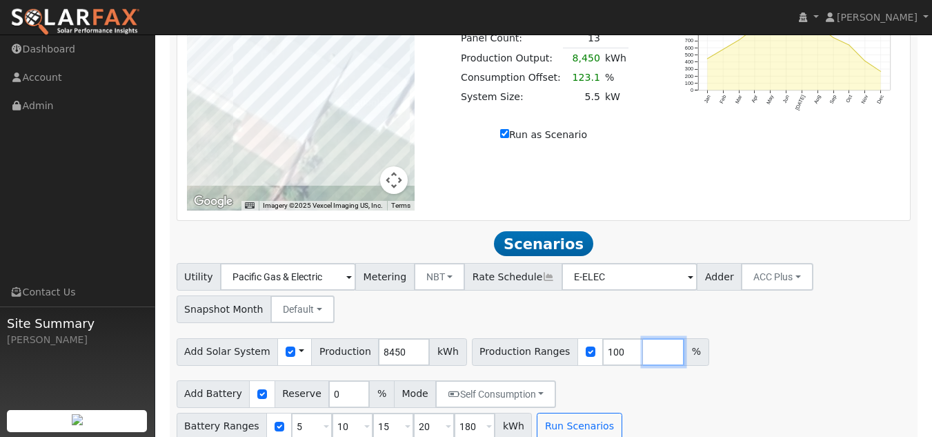
click at [643, 339] on input "number" at bounding box center [663, 352] width 41 height 28
click at [719, 315] on div "Utility Pacific Gas & Electric Metering NBT NEM NBT Rate Schedule E-ELEC Adder …" at bounding box center [543, 351] width 749 height 177
click at [495, 413] on input "180" at bounding box center [474, 427] width 41 height 28
type input "1"
click at [789, 333] on div "Add Solar System Use CSV Data Production 8450 kWh Production Ranges 100 %" at bounding box center [544, 349] width 740 height 32
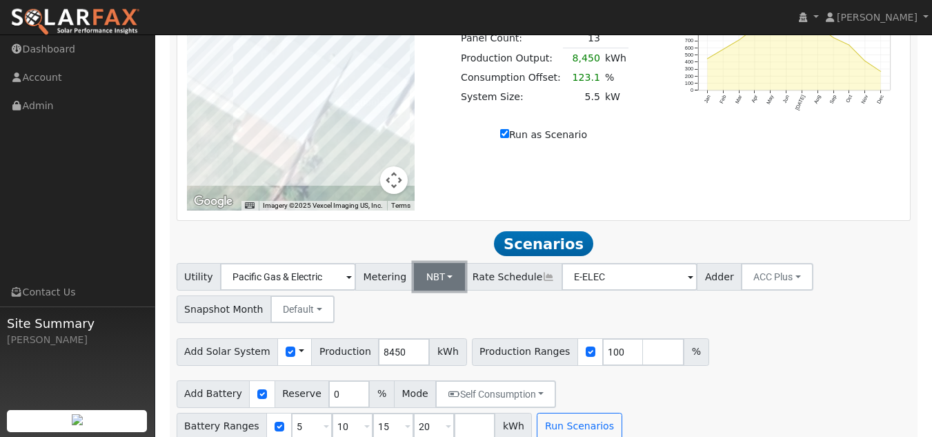
click at [435, 263] on button "NBT" at bounding box center [440, 277] width 52 height 28
click at [428, 297] on link "NEM" at bounding box center [450, 306] width 96 height 19
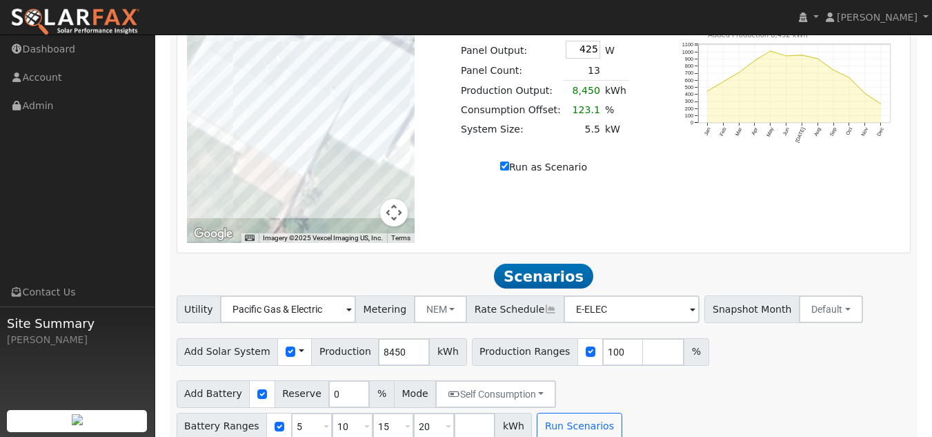
click at [446, 264] on h2 "Scenarios Scenario" at bounding box center [544, 277] width 735 height 26
click at [537, 413] on button "Run Scenarios" at bounding box center [579, 427] width 85 height 28
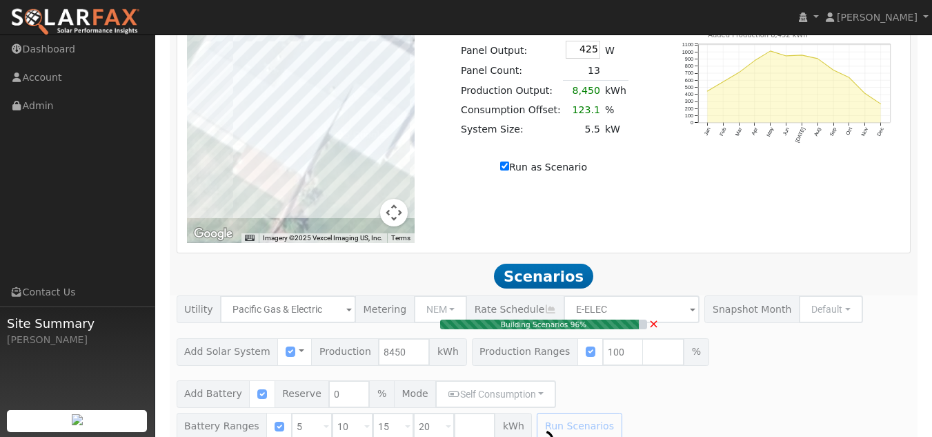
type input "5.5"
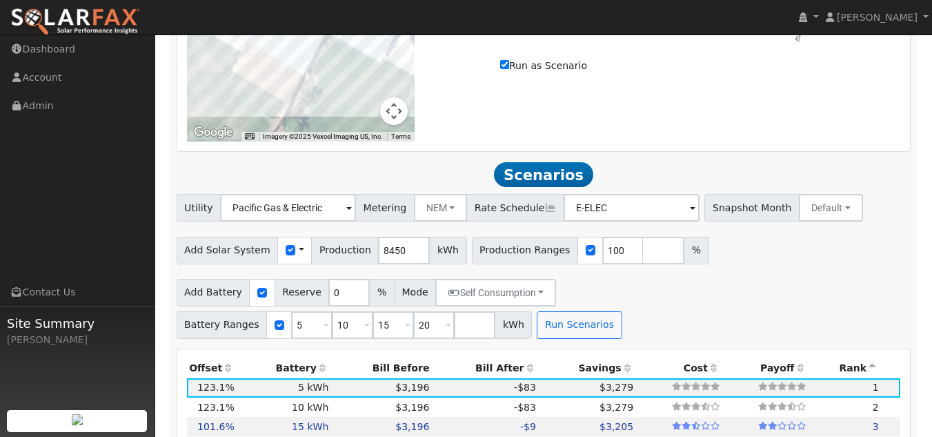
scroll to position [975, 0]
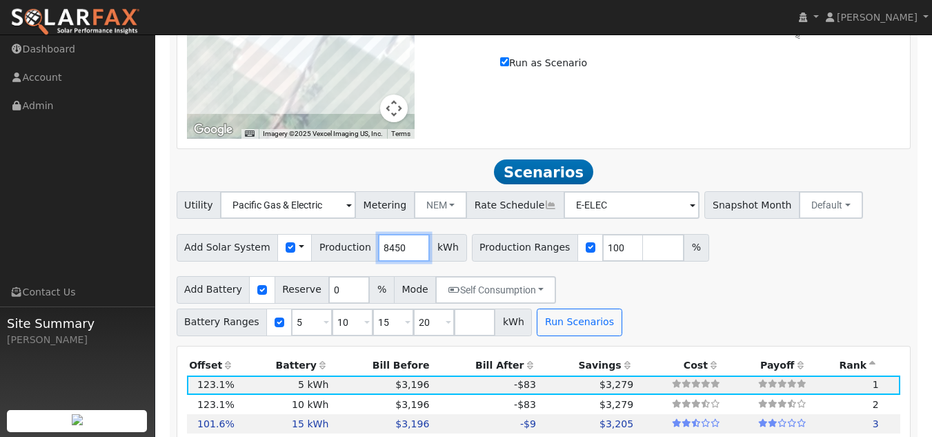
click at [395, 234] on input "8450" at bounding box center [404, 248] width 52 height 28
type input "8250"
click at [479, 312] on div "Add Battery Reserve 0 % Mode Self Consumption Self Consumption Peak Savings Bac…" at bounding box center [544, 303] width 740 height 65
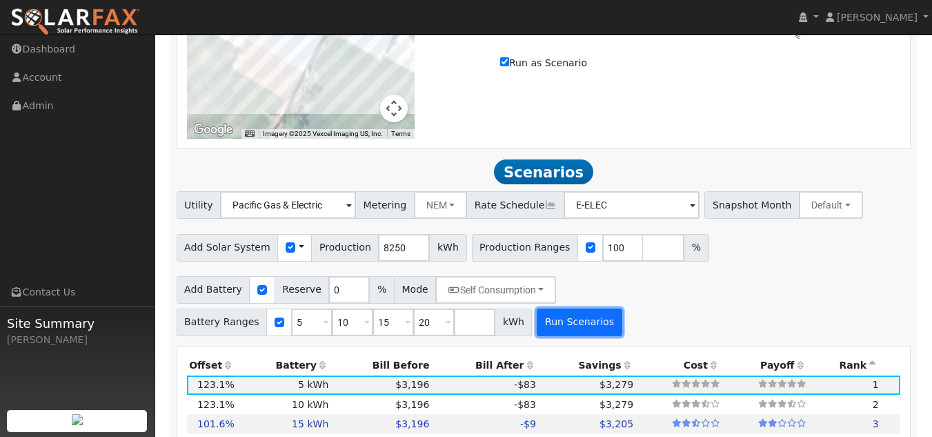
click at [537, 312] on button "Run Scenarios" at bounding box center [579, 322] width 85 height 28
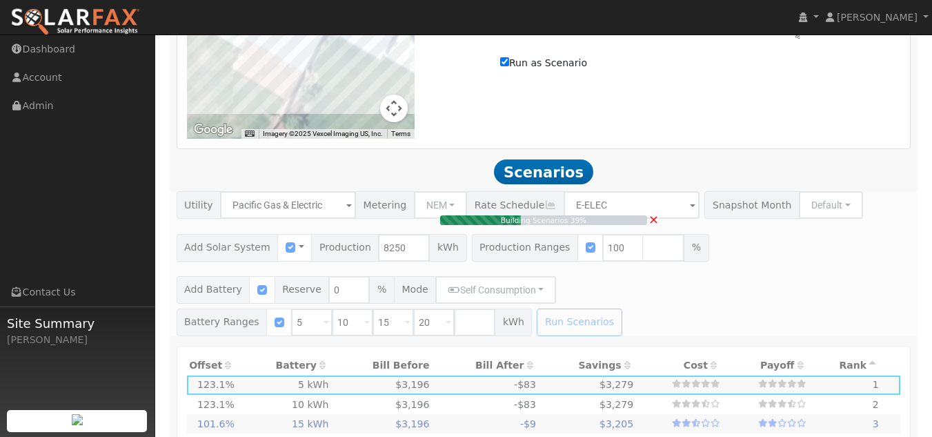
click at [628, 228] on div "Building Scenarios 39% ×" at bounding box center [543, 263] width 749 height 144
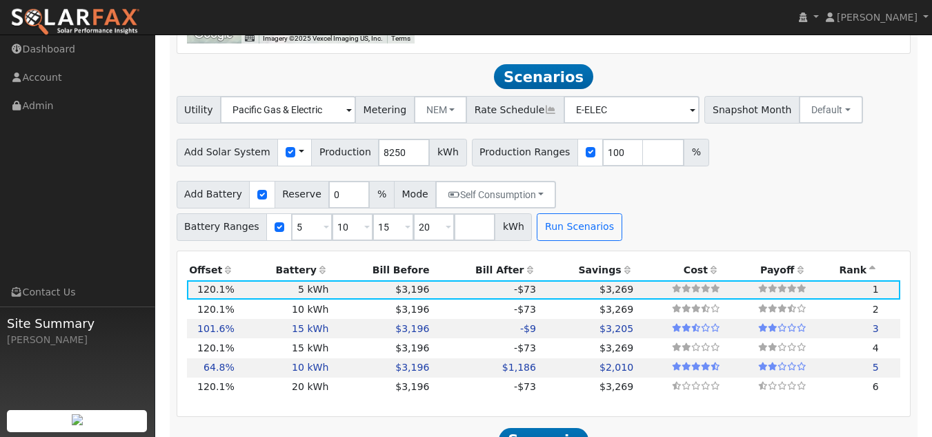
scroll to position [1075, 0]
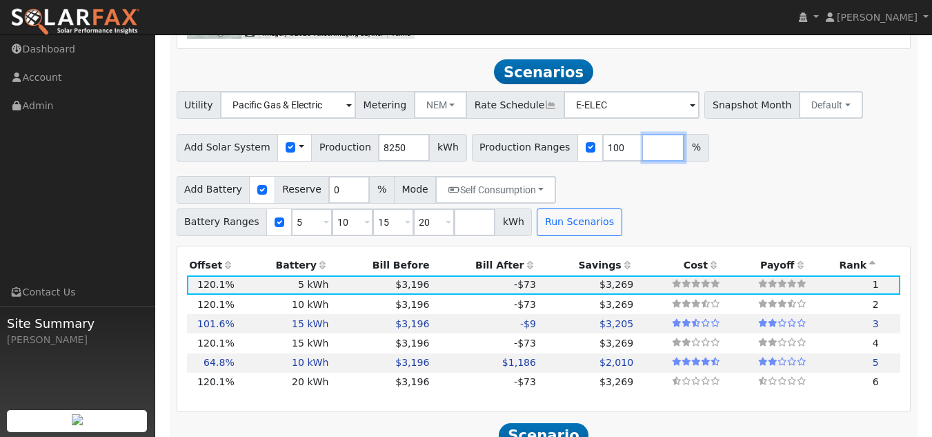
click at [643, 134] on input "number" at bounding box center [663, 148] width 41 height 28
type input "120"
click at [535, 204] on div "Add Battery Reserve 0 % Mode Self Consumption Self Consumption Peak Savings Bac…" at bounding box center [544, 203] width 740 height 65
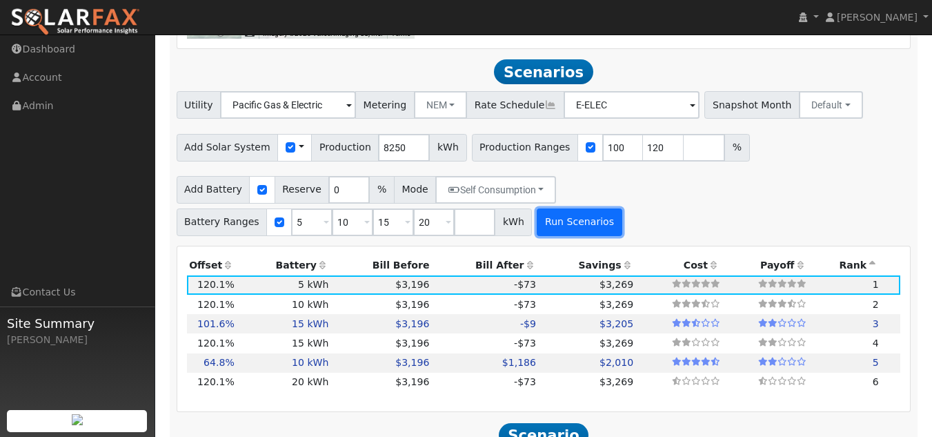
click at [537, 208] on button "Run Scenarios" at bounding box center [579, 222] width 85 height 28
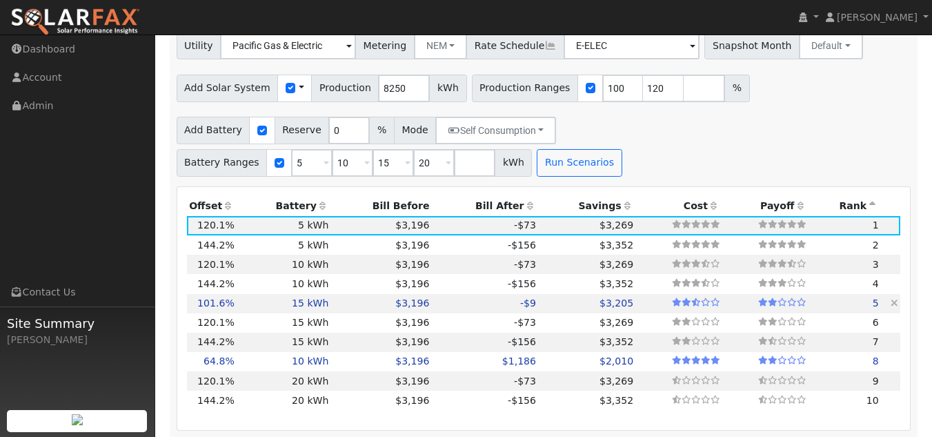
scroll to position [1133, 0]
click at [460, 217] on td "-$73" at bounding box center [485, 226] width 107 height 19
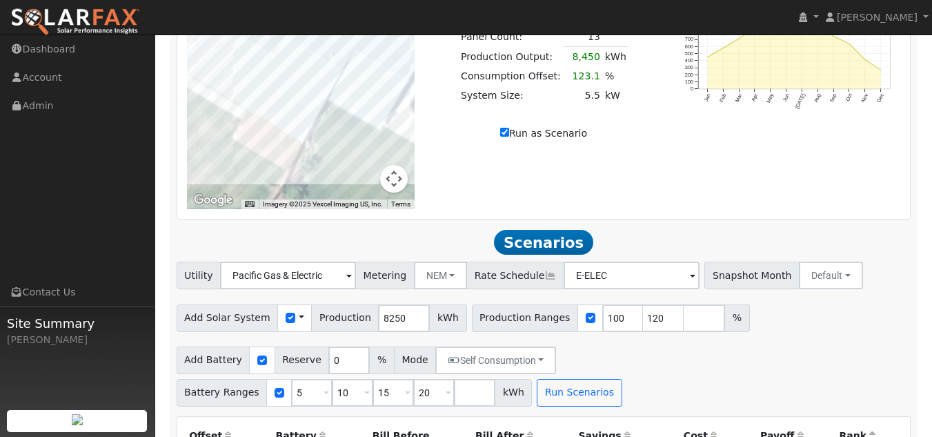
scroll to position [893, 0]
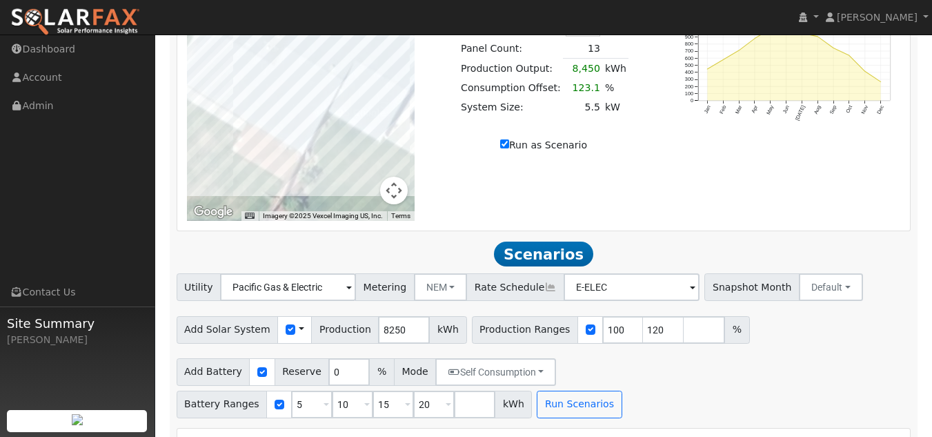
click at [647, 153] on div "To navigate the map with touch gestures double-tap and hold your finger on the …" at bounding box center [543, 65] width 729 height 310
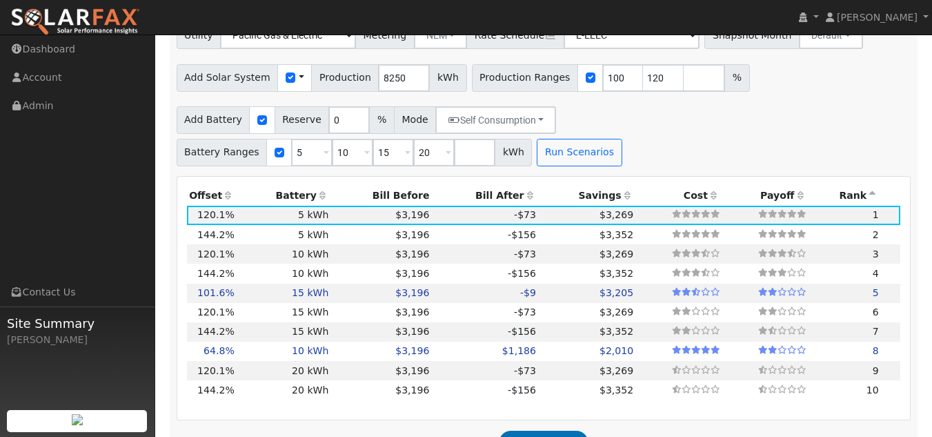
scroll to position [1145, 0]
click at [605, 126] on div "Add Battery Reserve 0 % Mode Self Consumption Self Consumption Peak Savings Bac…" at bounding box center [544, 133] width 740 height 65
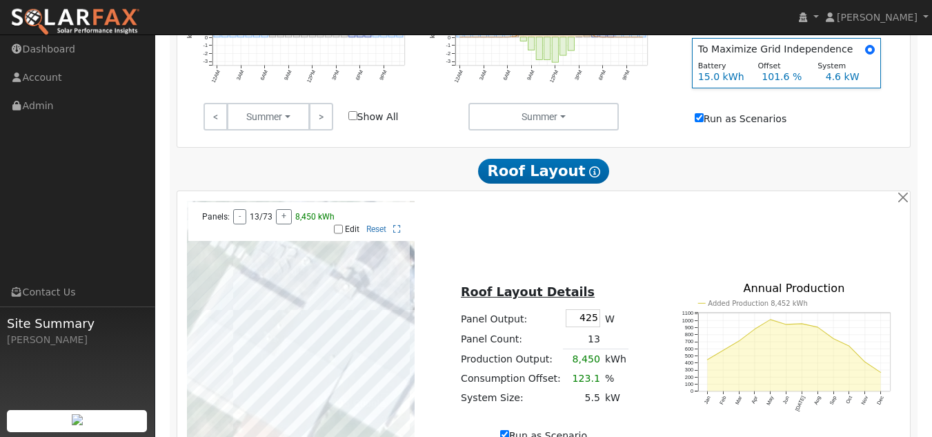
scroll to position [602, 0]
click at [898, 191] on button "button" at bounding box center [902, 198] width 14 height 14
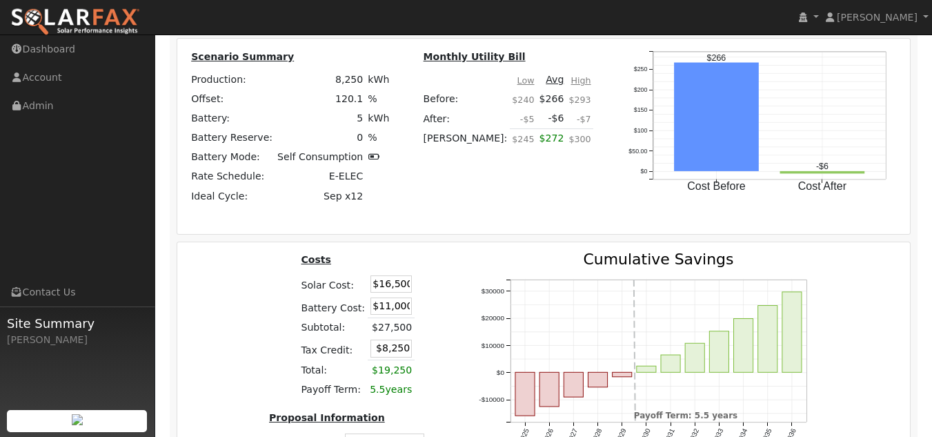
scroll to position [1565, 0]
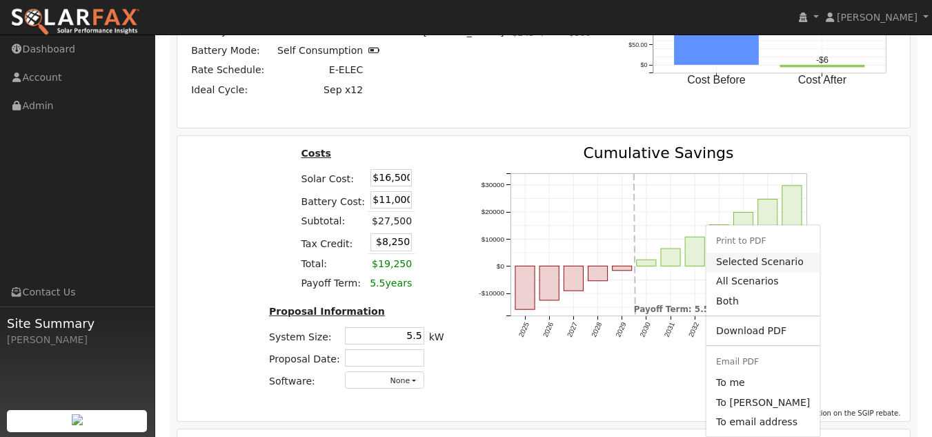
click at [757, 252] on link "Selected Scenario" at bounding box center [762, 261] width 113 height 19
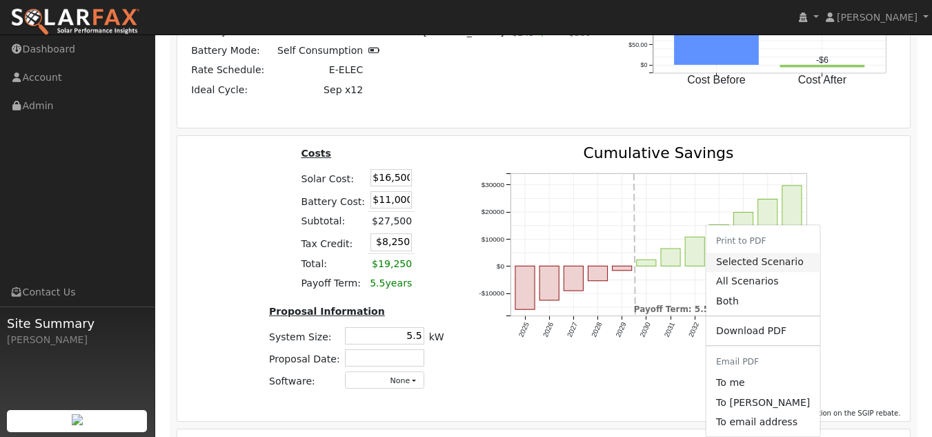
click at [751, 252] on link "Selected Scenario" at bounding box center [762, 261] width 113 height 19
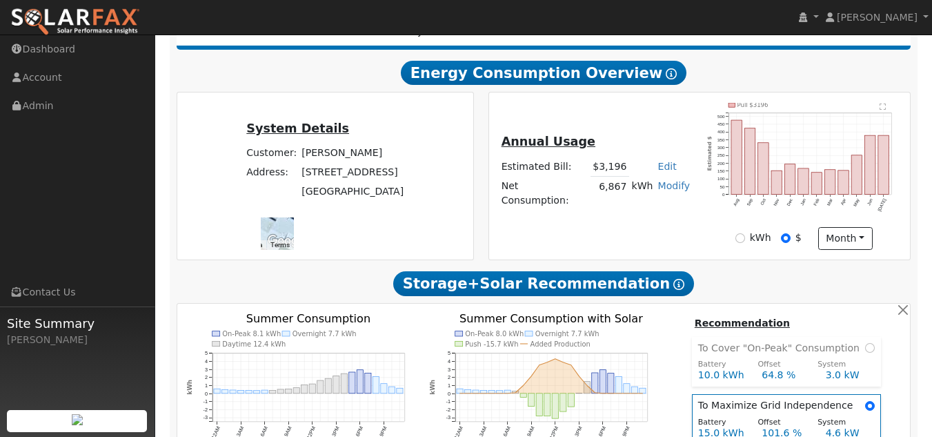
scroll to position [252, 0]
